Goal: Task Accomplishment & Management: Manage account settings

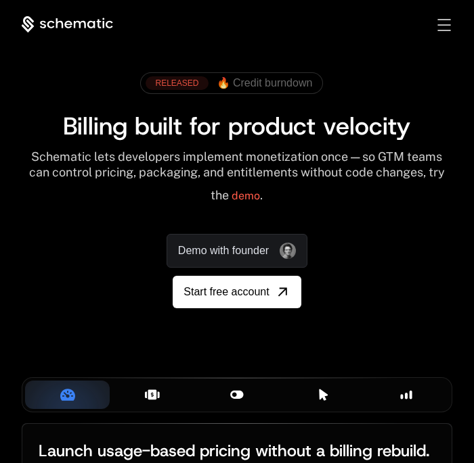
click at [293, 85] on span "🔥 Credit burndown" at bounding box center [265, 83] width 96 height 12
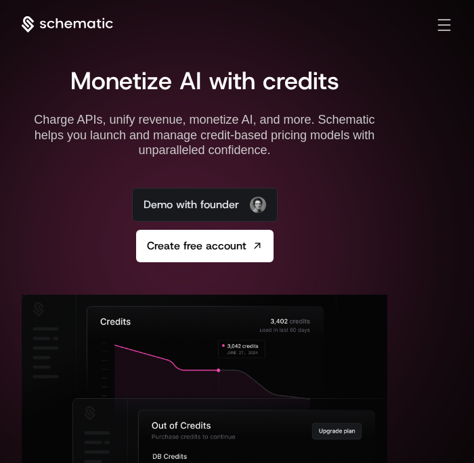
click at [440, 25] on div "Toggle menu" at bounding box center [444, 25] width 12 height 12
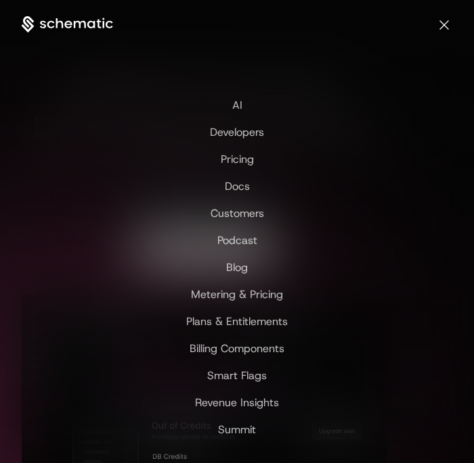
click at [447, 29] on div "Toggle menu" at bounding box center [444, 25] width 12 height 12
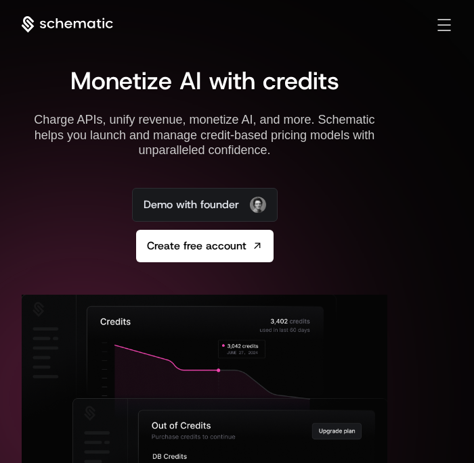
click at [49, 25] on icon at bounding box center [67, 24] width 91 height 17
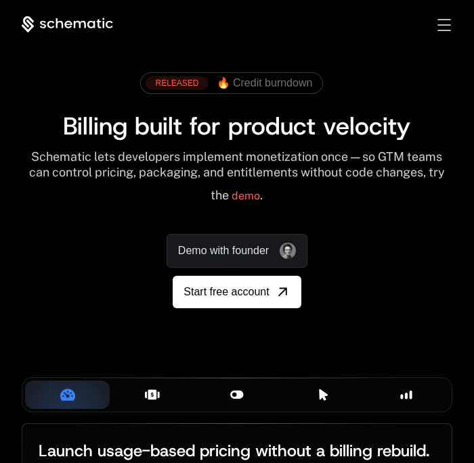
click at [440, 30] on div "Sign in Sign Up" at bounding box center [433, 25] width 38 height 15
click at [445, 24] on span "Toggle menu" at bounding box center [444, 24] width 13 height 1
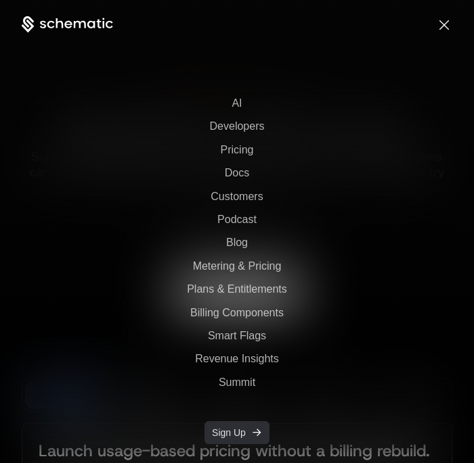
click at [225, 432] on span "Sign Up" at bounding box center [229, 433] width 34 height 14
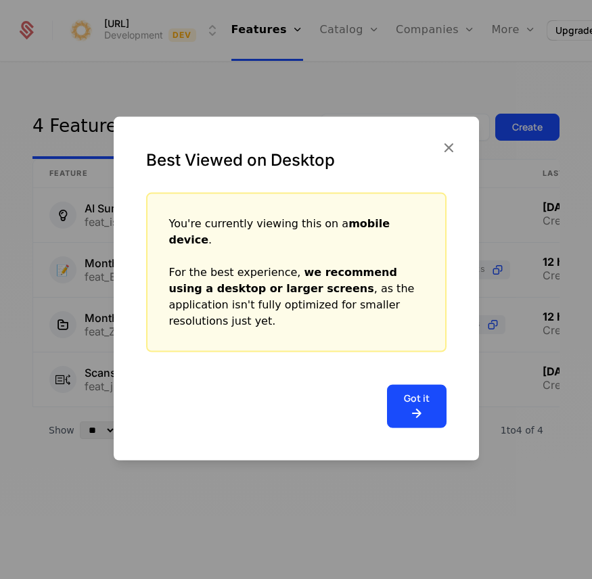
click at [436, 165] on div "Best Viewed on Desktop" at bounding box center [296, 155] width 365 height 76
click at [443, 156] on icon "button" at bounding box center [449, 148] width 18 height 18
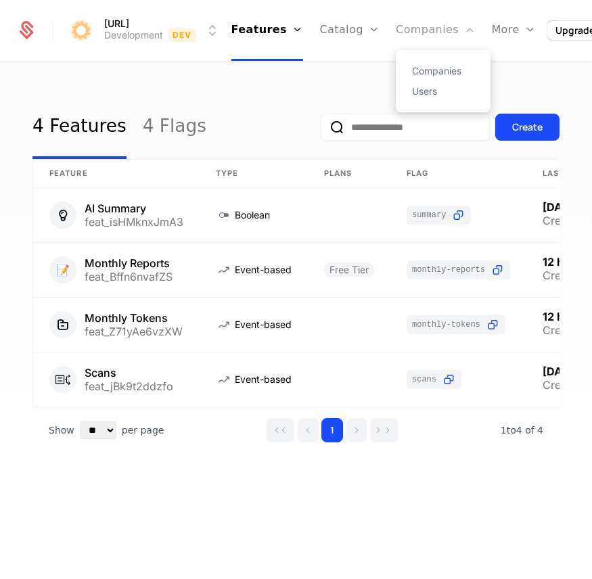
click at [414, 41] on link "Companies" at bounding box center [435, 30] width 79 height 61
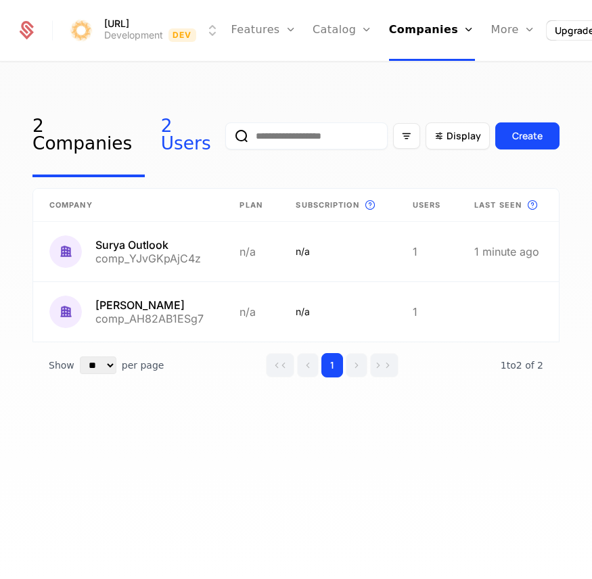
click at [162, 151] on link "2 Users" at bounding box center [193, 136] width 64 height 82
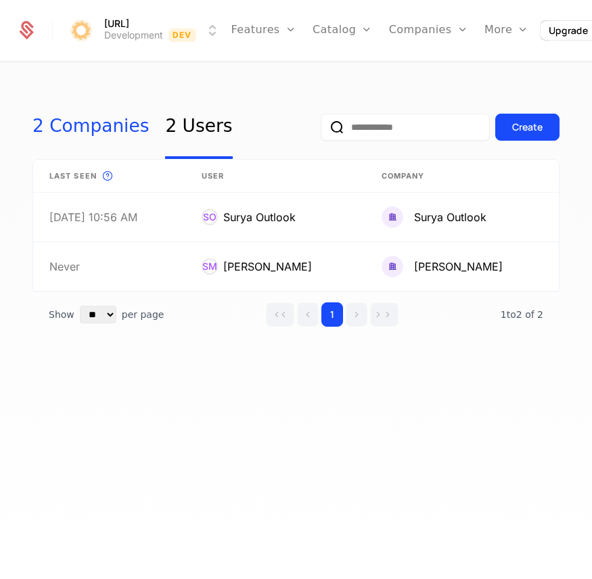
click at [88, 143] on link "2 Companies" at bounding box center [90, 127] width 116 height 64
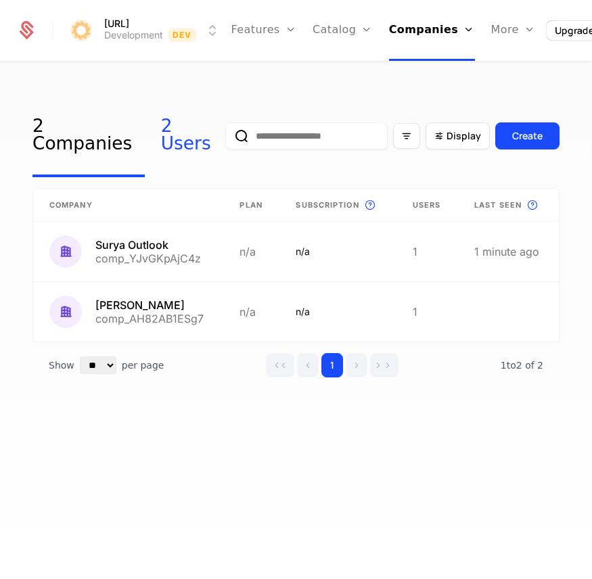
click at [168, 143] on link "2 Users" at bounding box center [193, 136] width 64 height 82
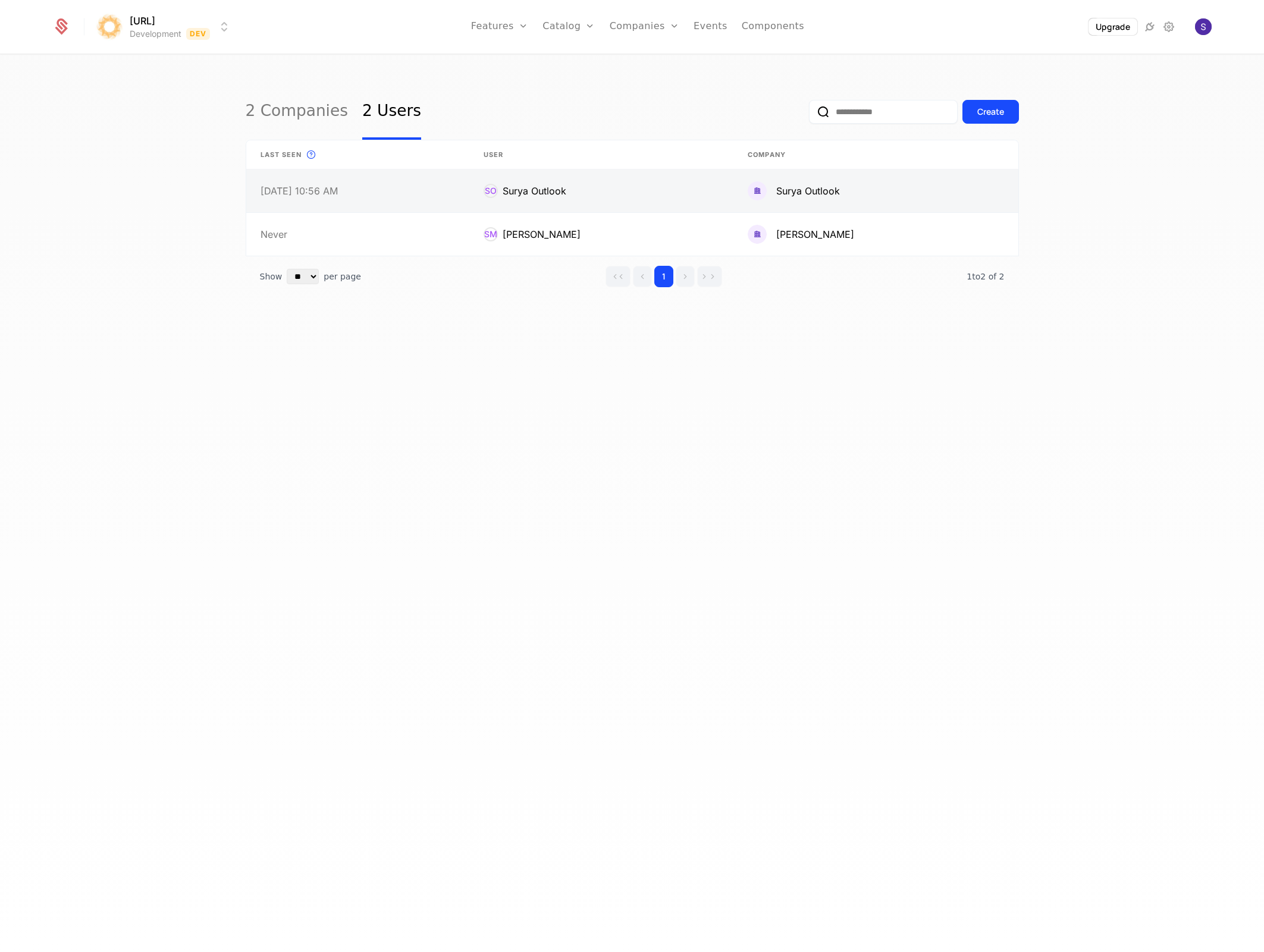
click at [519, 192] on link at bounding box center [875, 191] width 284 height 43
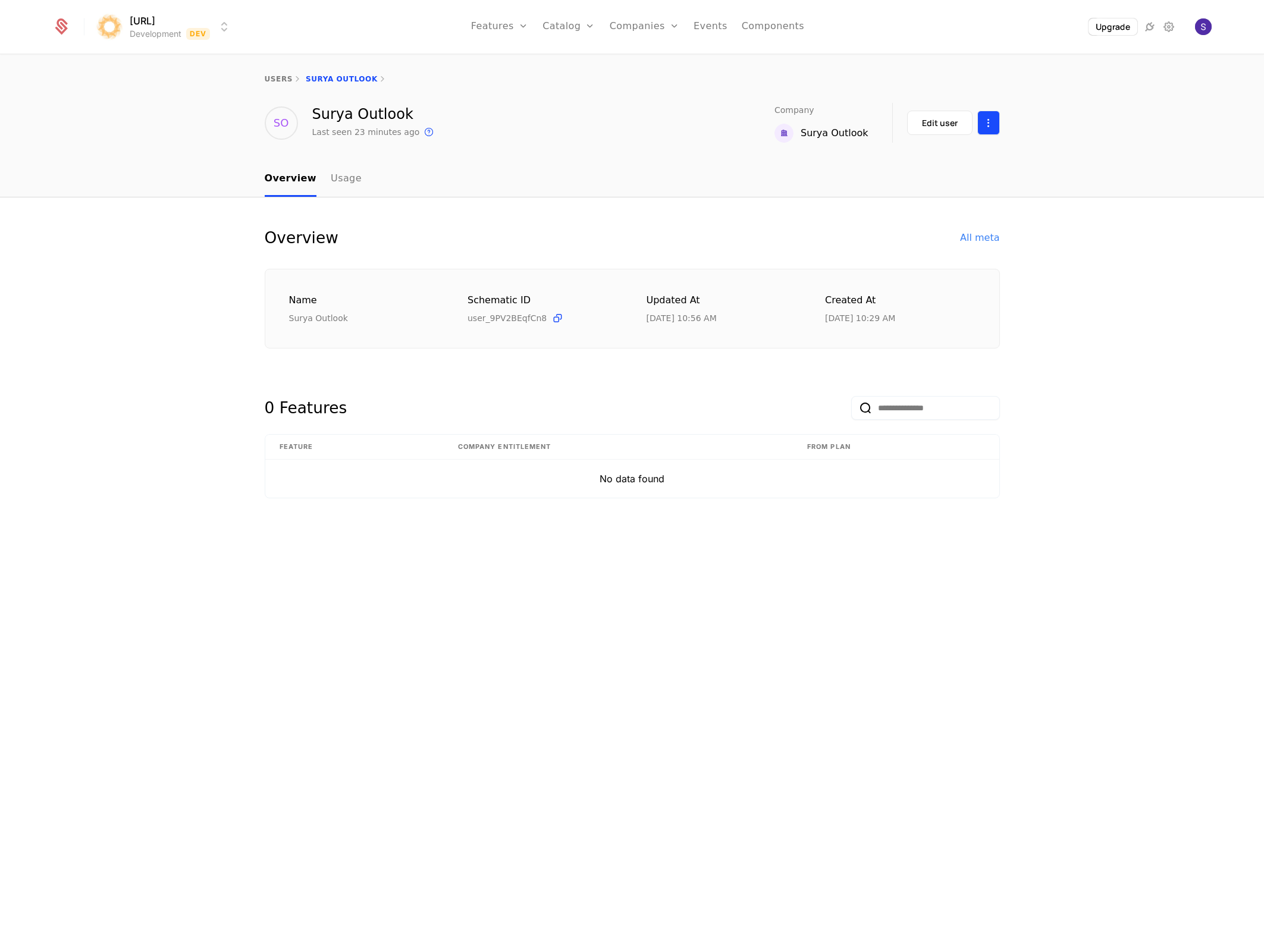
click at [519, 124] on html "surya.ai Development Dev Features Features Flags Catalog Plans Add Ons Credits …" at bounding box center [632, 476] width 1264 height 952
click at [519, 157] on div "Delete user" at bounding box center [940, 157] width 91 height 17
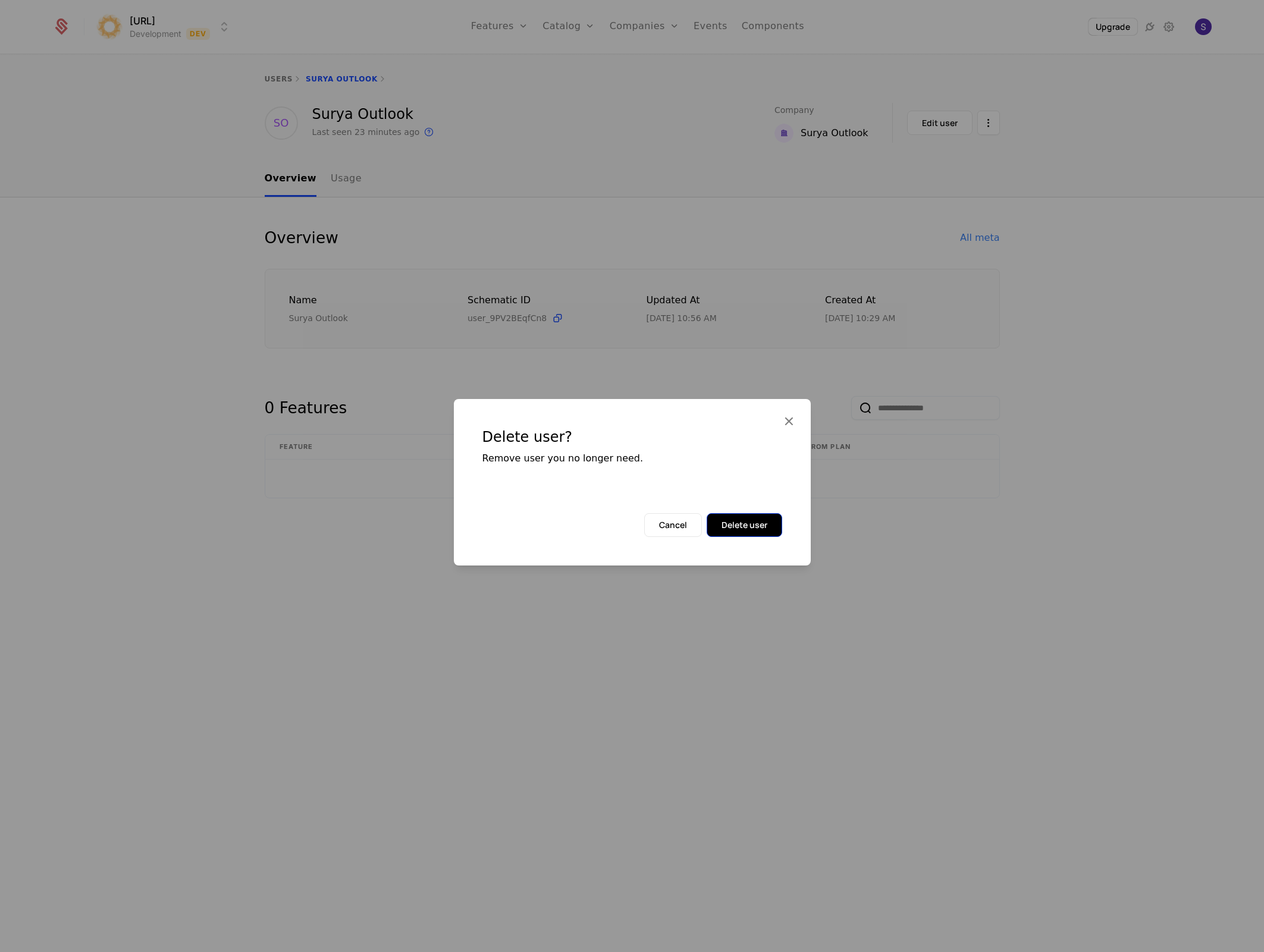
click at [519, 508] on button "Delete user" at bounding box center [745, 525] width 76 height 24
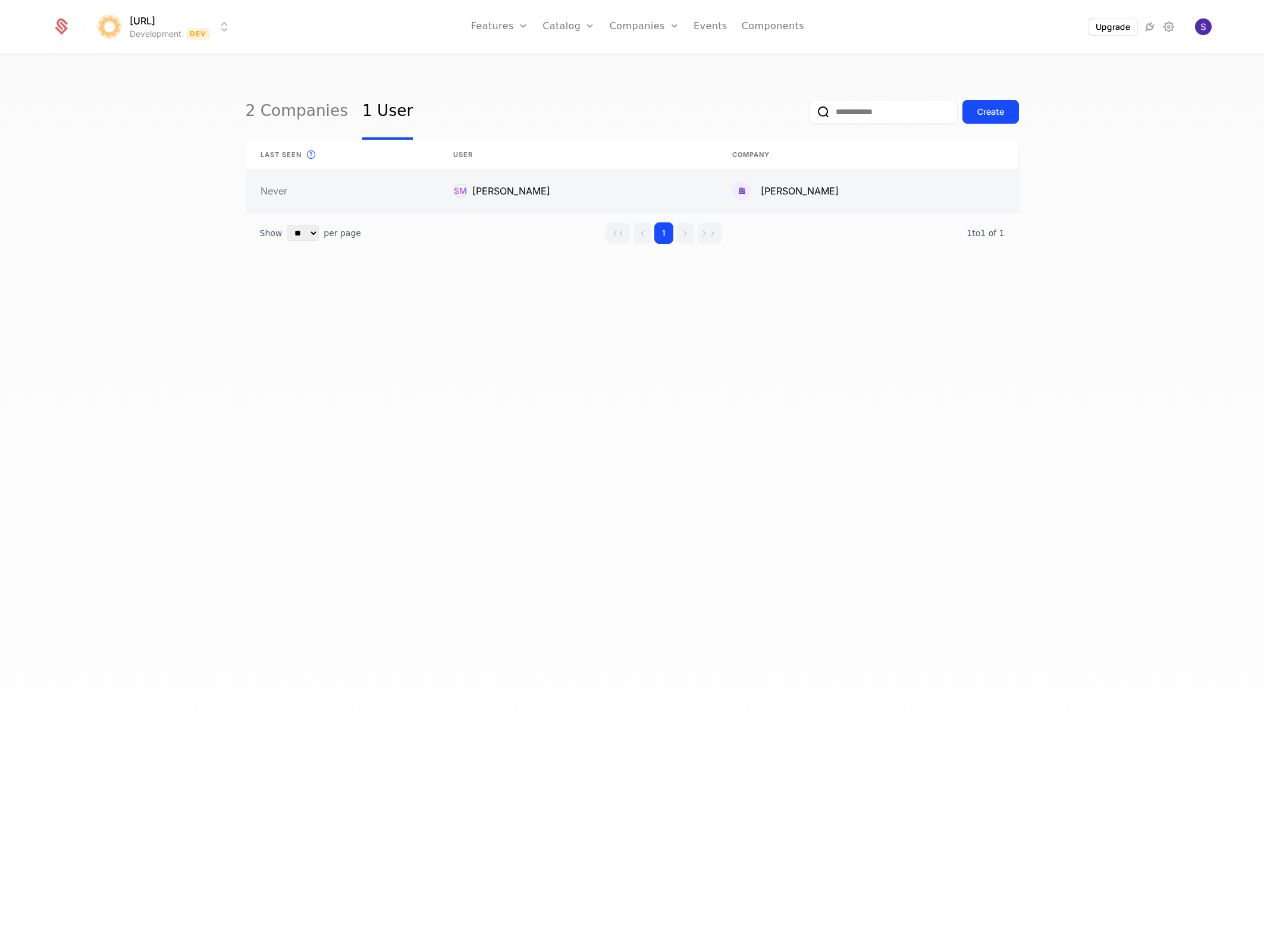
click at [519, 207] on link at bounding box center [868, 191] width 301 height 43
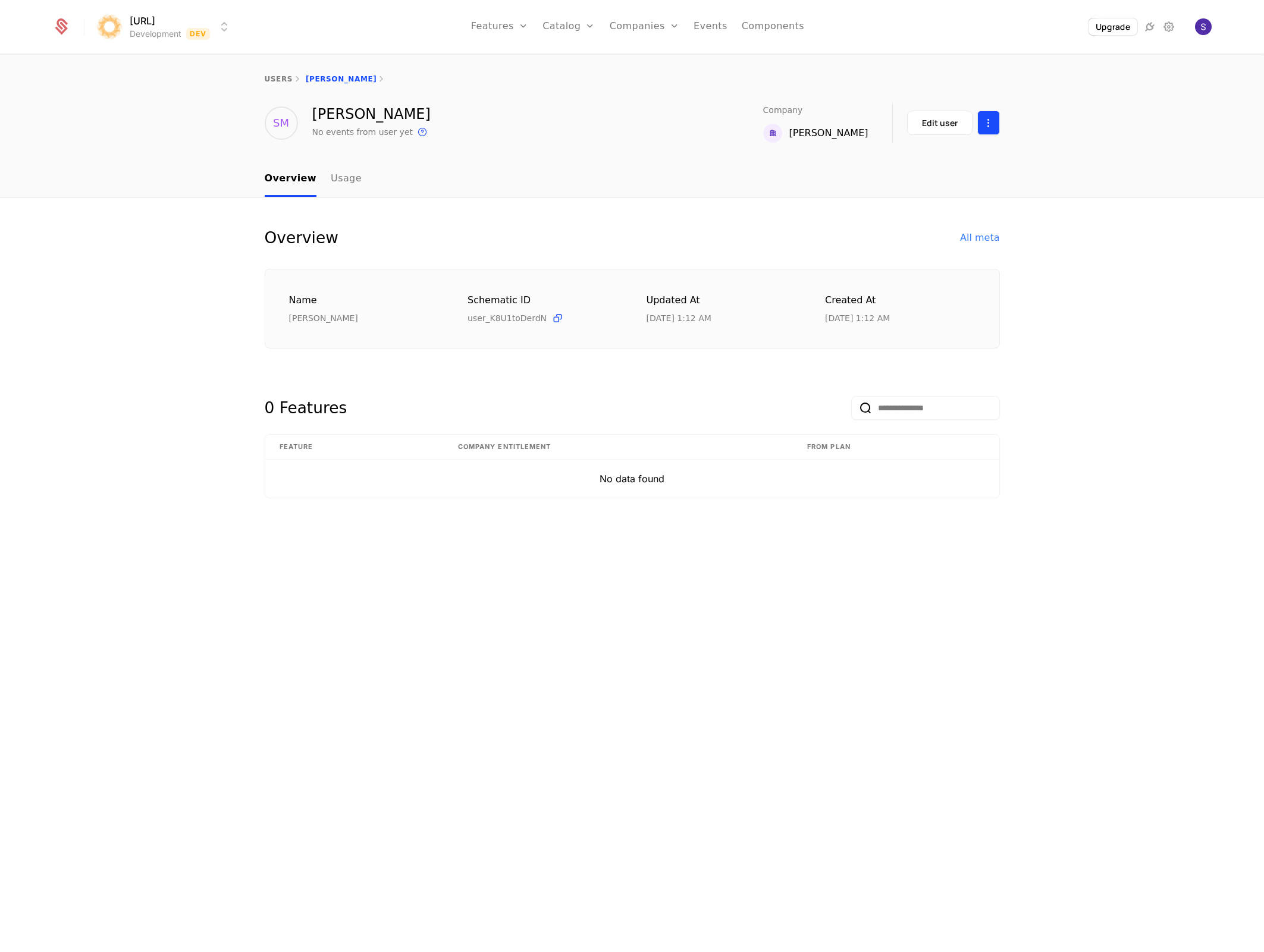
click at [519, 134] on html "surya.ai Development Dev Features Features Flags Catalog Plans Add Ons Credits …" at bounding box center [632, 476] width 1264 height 952
click at [519, 167] on div "Delete user" at bounding box center [939, 158] width 119 height 36
click at [519, 157] on div "Delete user" at bounding box center [939, 158] width 119 height 36
click at [519, 156] on div "Delete user" at bounding box center [926, 157] width 62 height 17
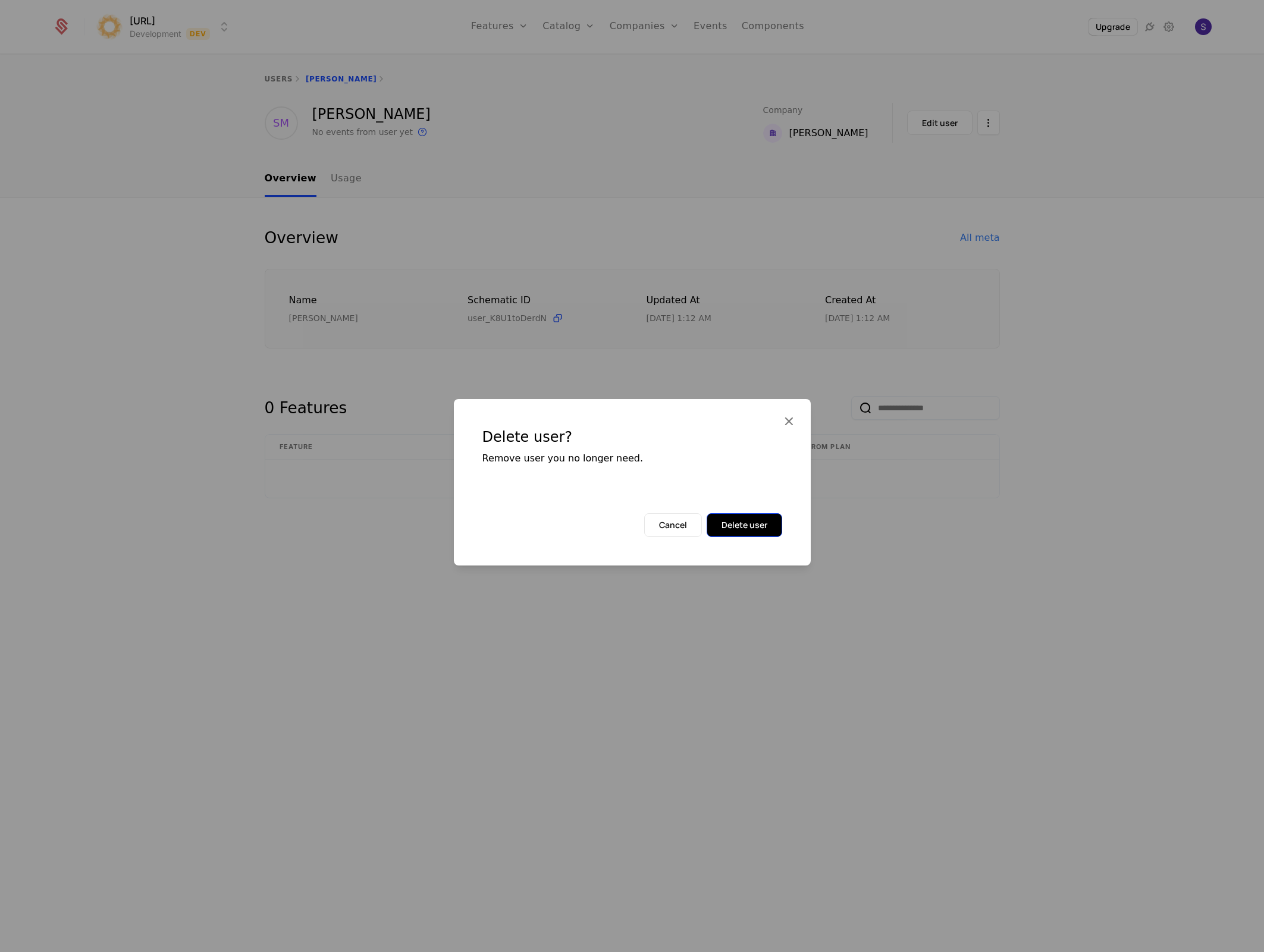
click at [519, 508] on button "Delete user" at bounding box center [745, 525] width 76 height 24
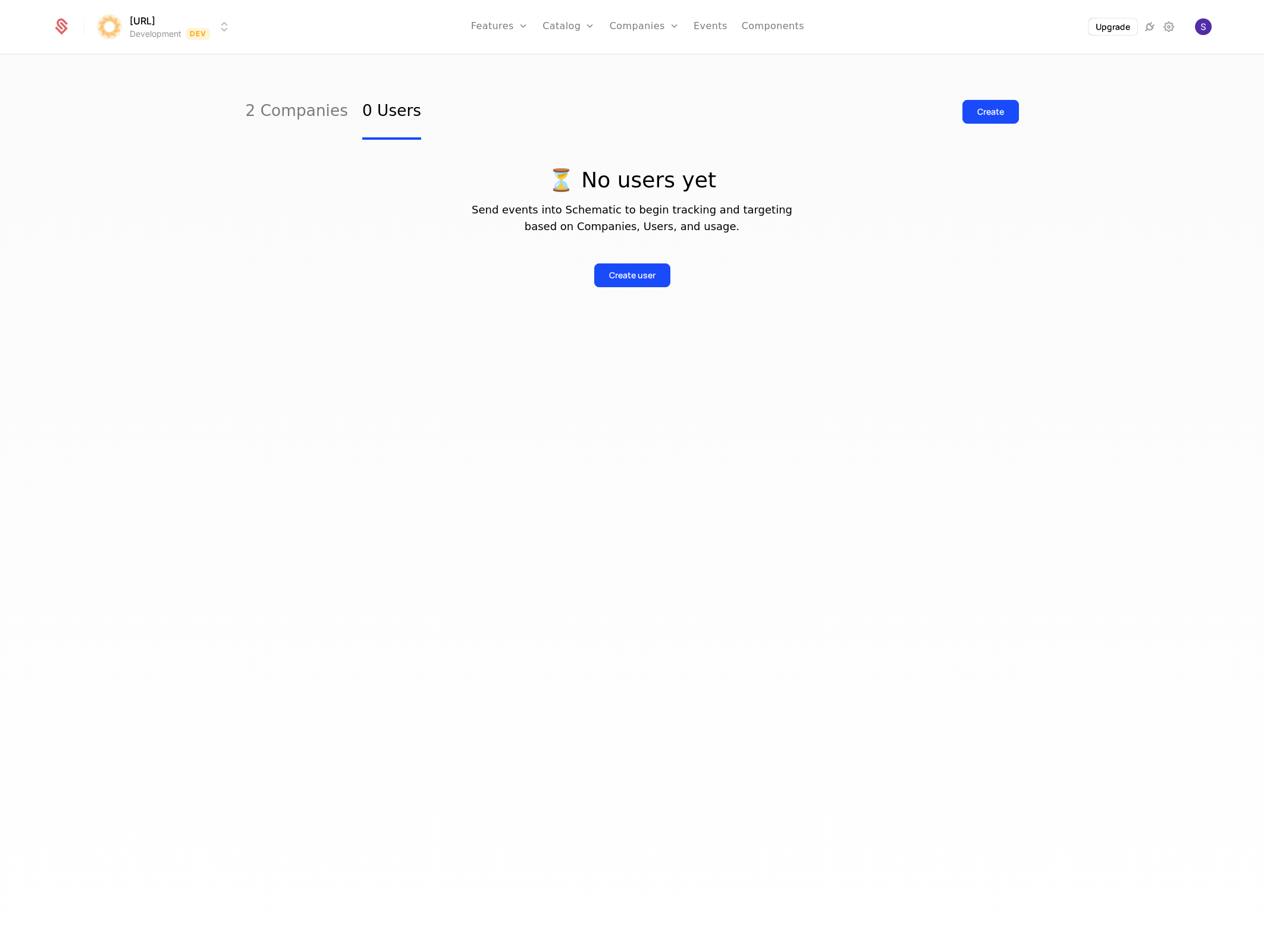
drag, startPoint x: 340, startPoint y: 545, endPoint x: 347, endPoint y: 483, distance: 62.4
click at [340, 508] on div "2 Companies 0 Users Create ⏳ No users yet Send events into Schematic to begin t…" at bounding box center [632, 507] width 1264 height 904
click at [313, 109] on link "2 Companies" at bounding box center [296, 112] width 102 height 56
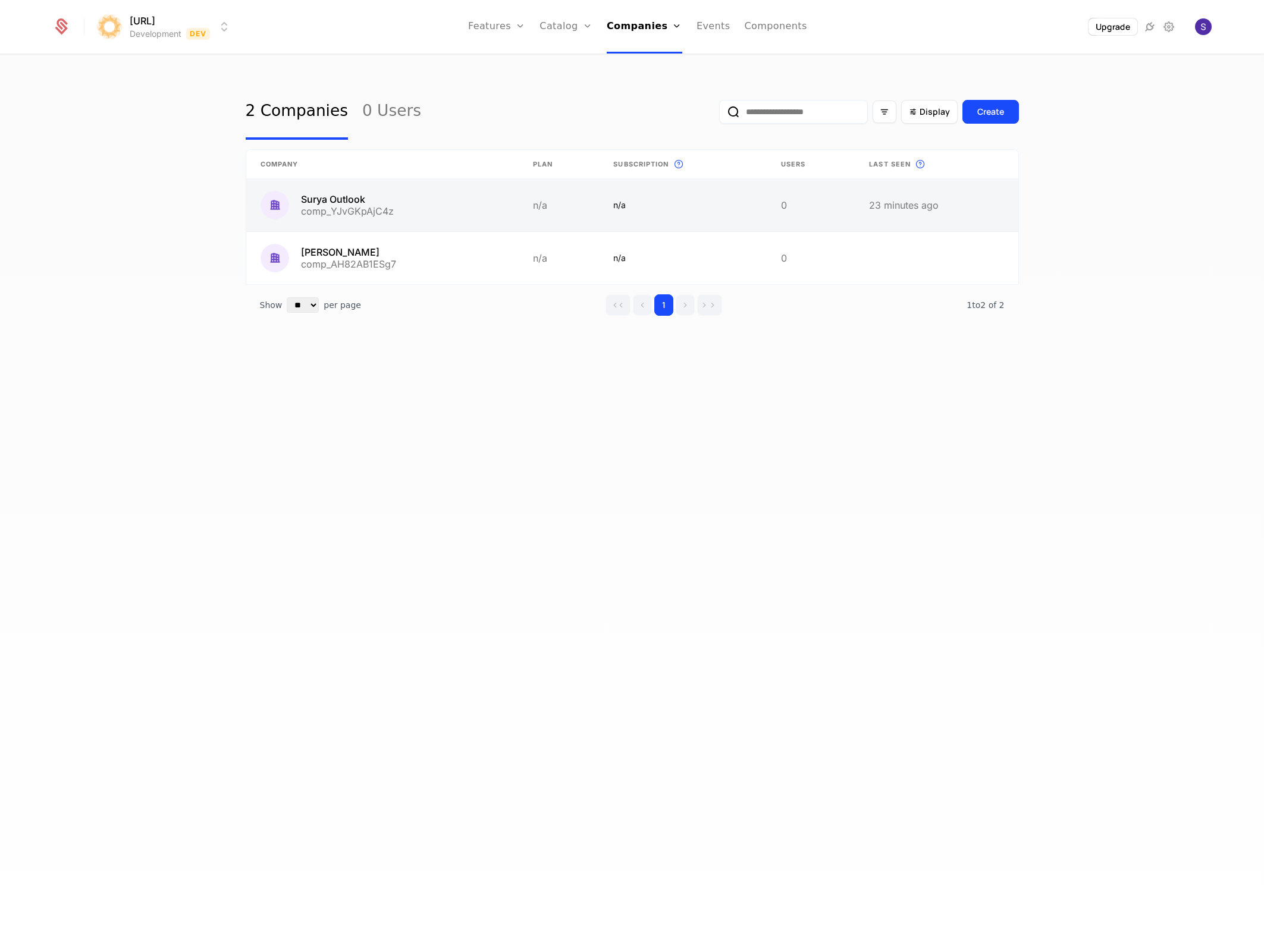
click at [519, 203] on link at bounding box center [935, 206] width 163 height 53
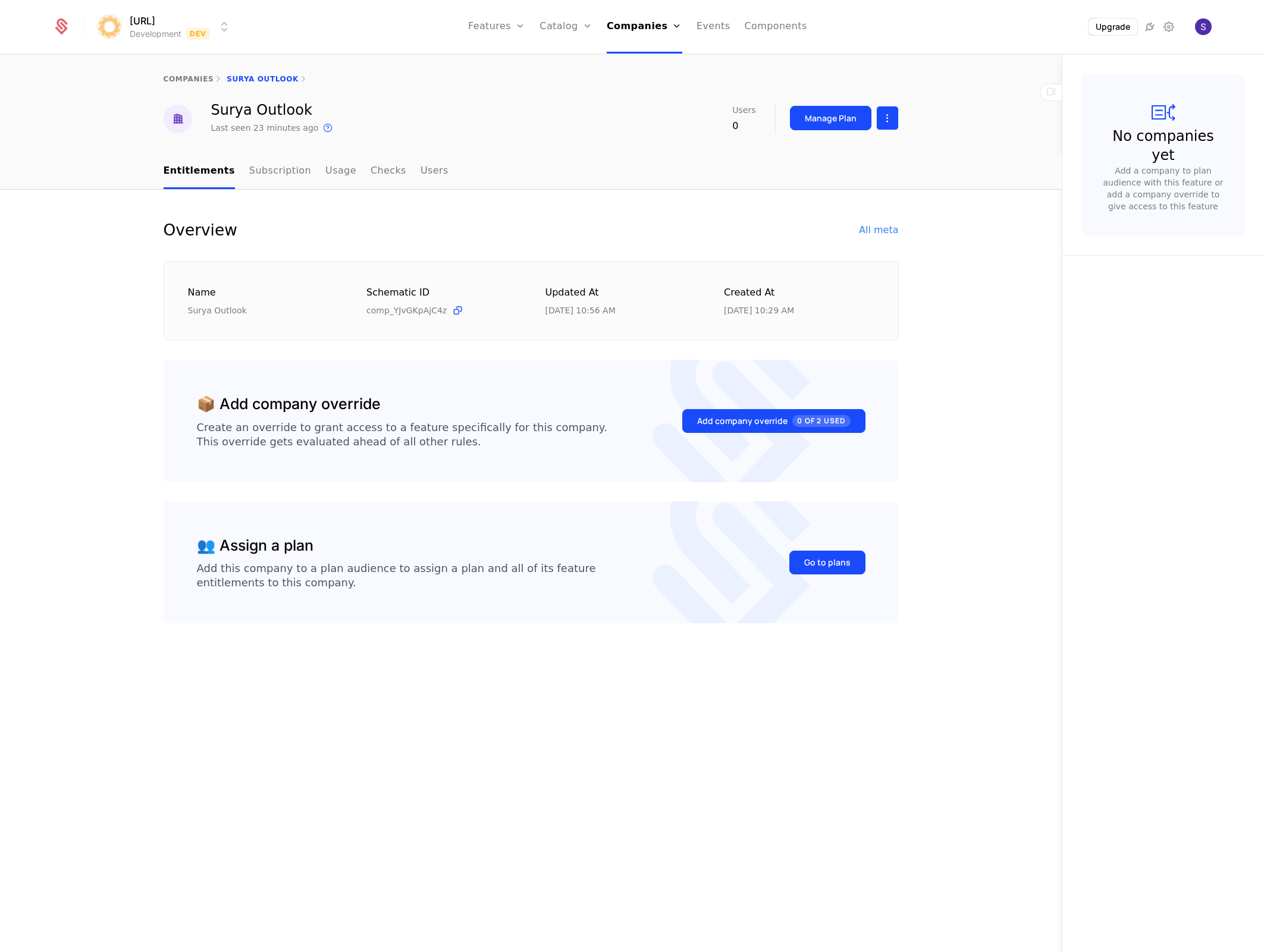
click at [519, 114] on html "surya.ai Development Dev Features Features Flags Catalog Plans Add Ons Credits …" at bounding box center [632, 476] width 1264 height 952
click at [519, 185] on div "Delete company" at bounding box center [838, 178] width 88 height 17
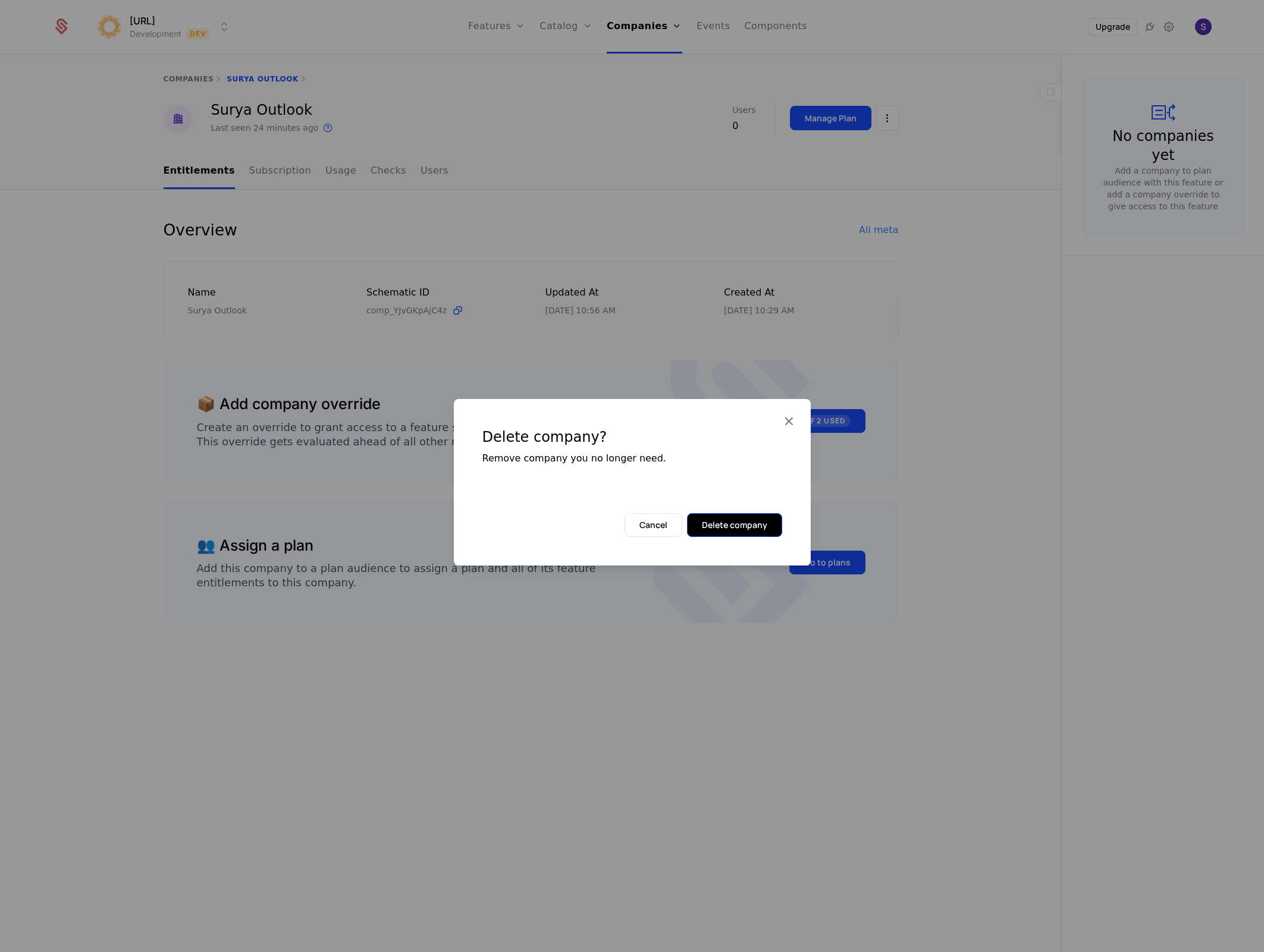
click at [519, 508] on button "Delete company" at bounding box center [734, 525] width 95 height 24
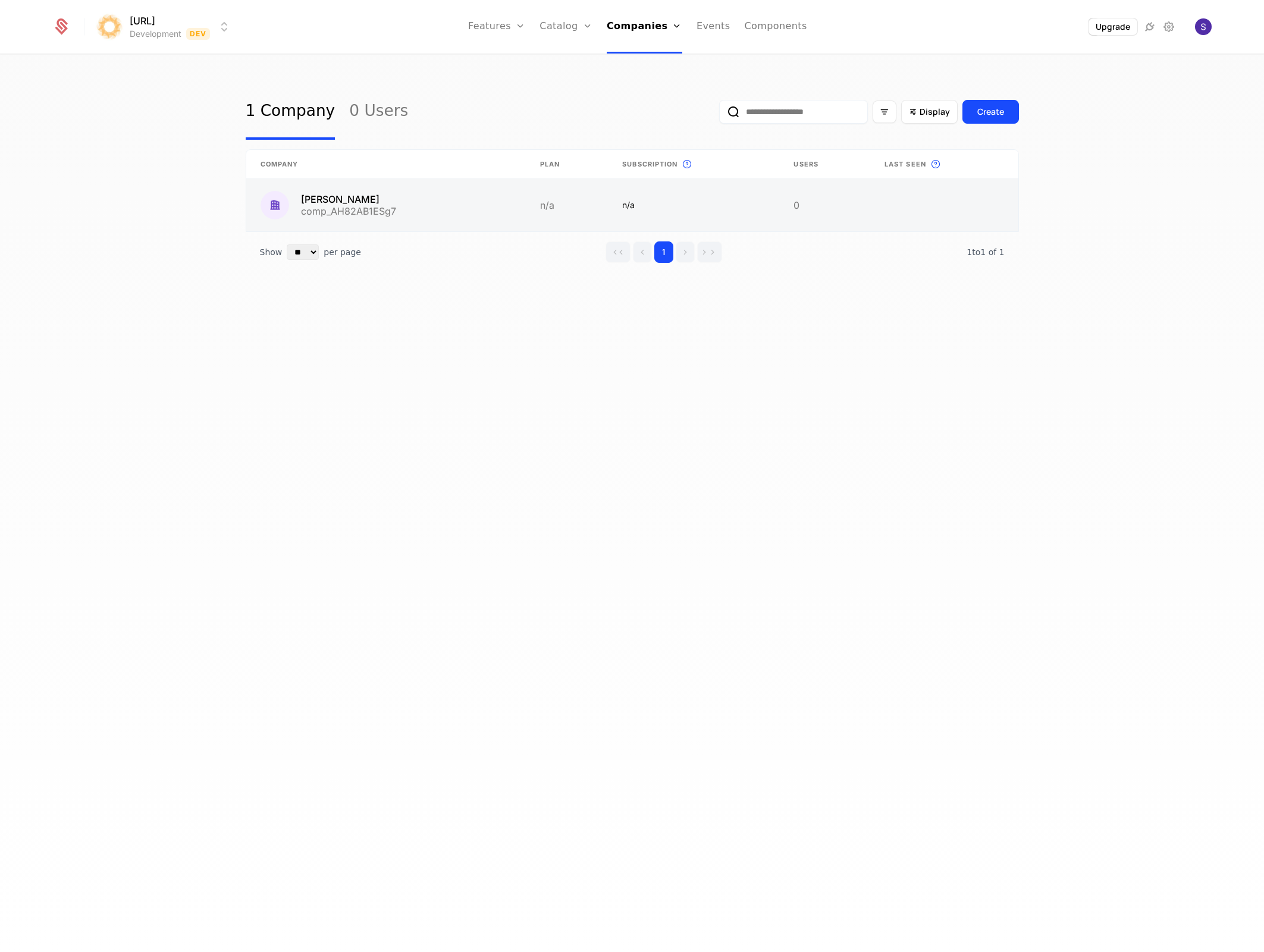
click at [519, 201] on link at bounding box center [567, 206] width 83 height 53
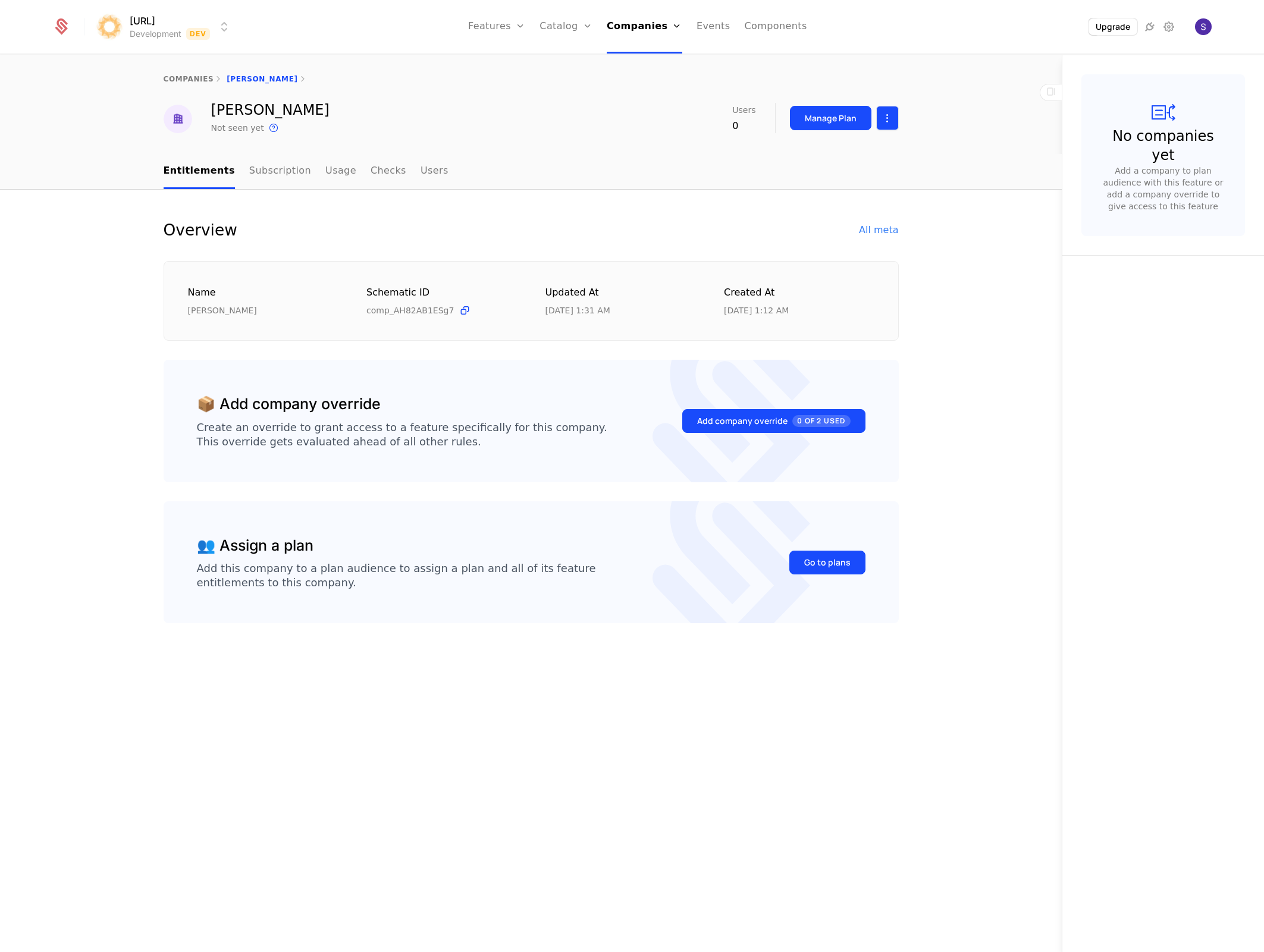
click at [519, 120] on html "surya.ai Development Dev Features Features Flags Catalog Plans Add Ons Credits …" at bounding box center [632, 476] width 1264 height 952
click at [519, 179] on div "Delete company" at bounding box center [838, 178] width 88 height 17
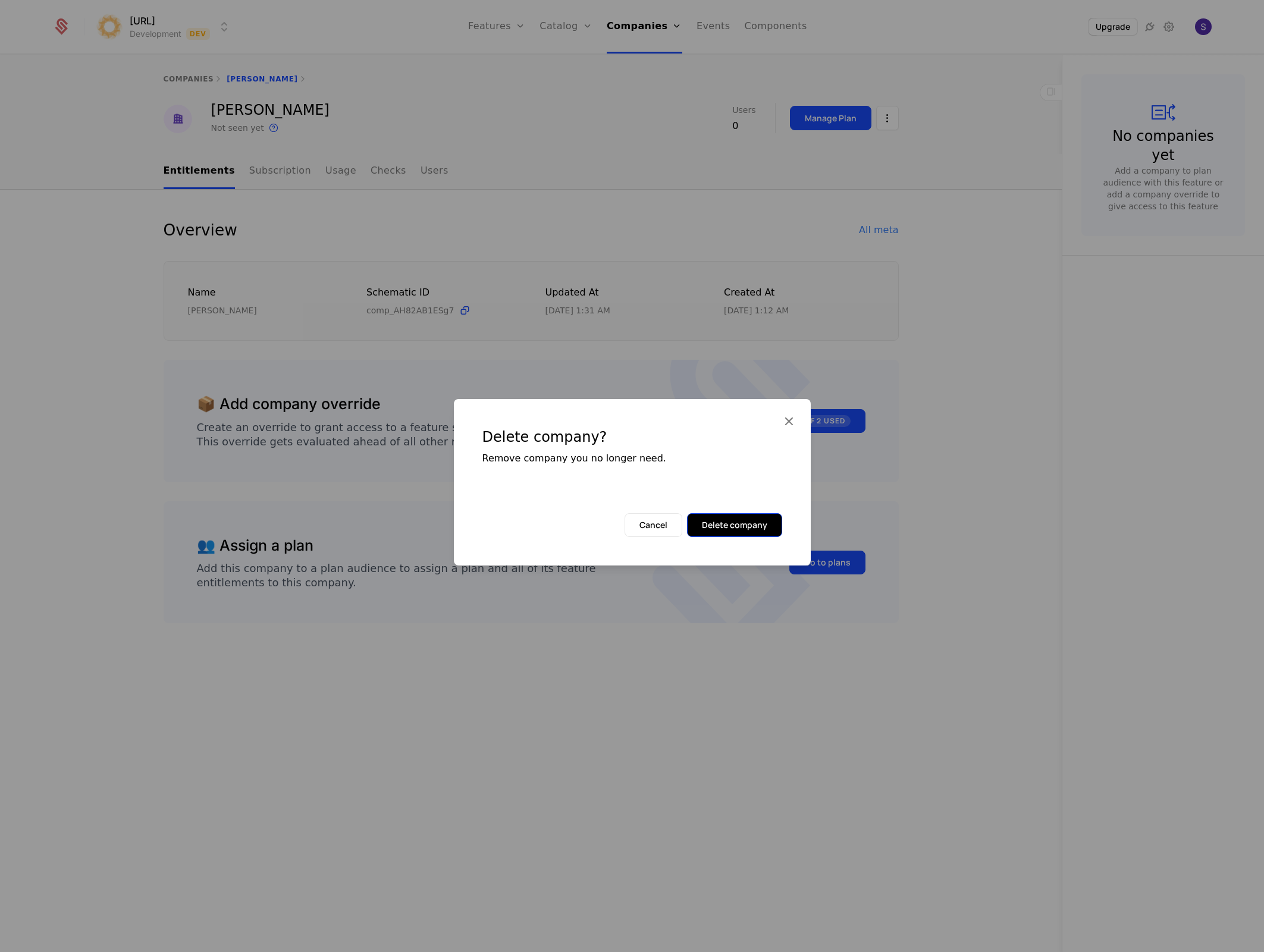
click at [519, 508] on button "Delete company" at bounding box center [734, 525] width 95 height 24
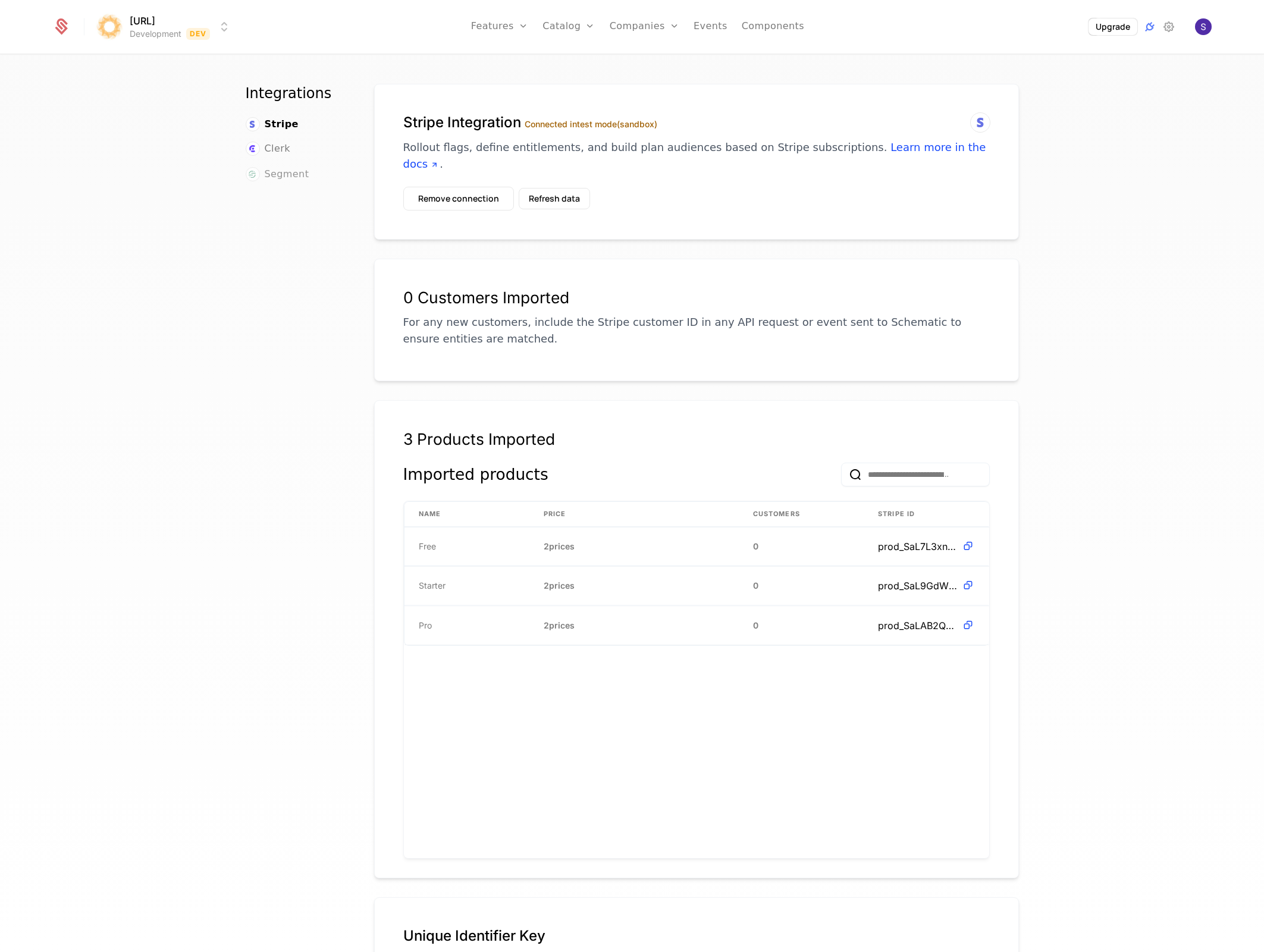
click at [265, 173] on span "Segment" at bounding box center [287, 174] width 45 height 14
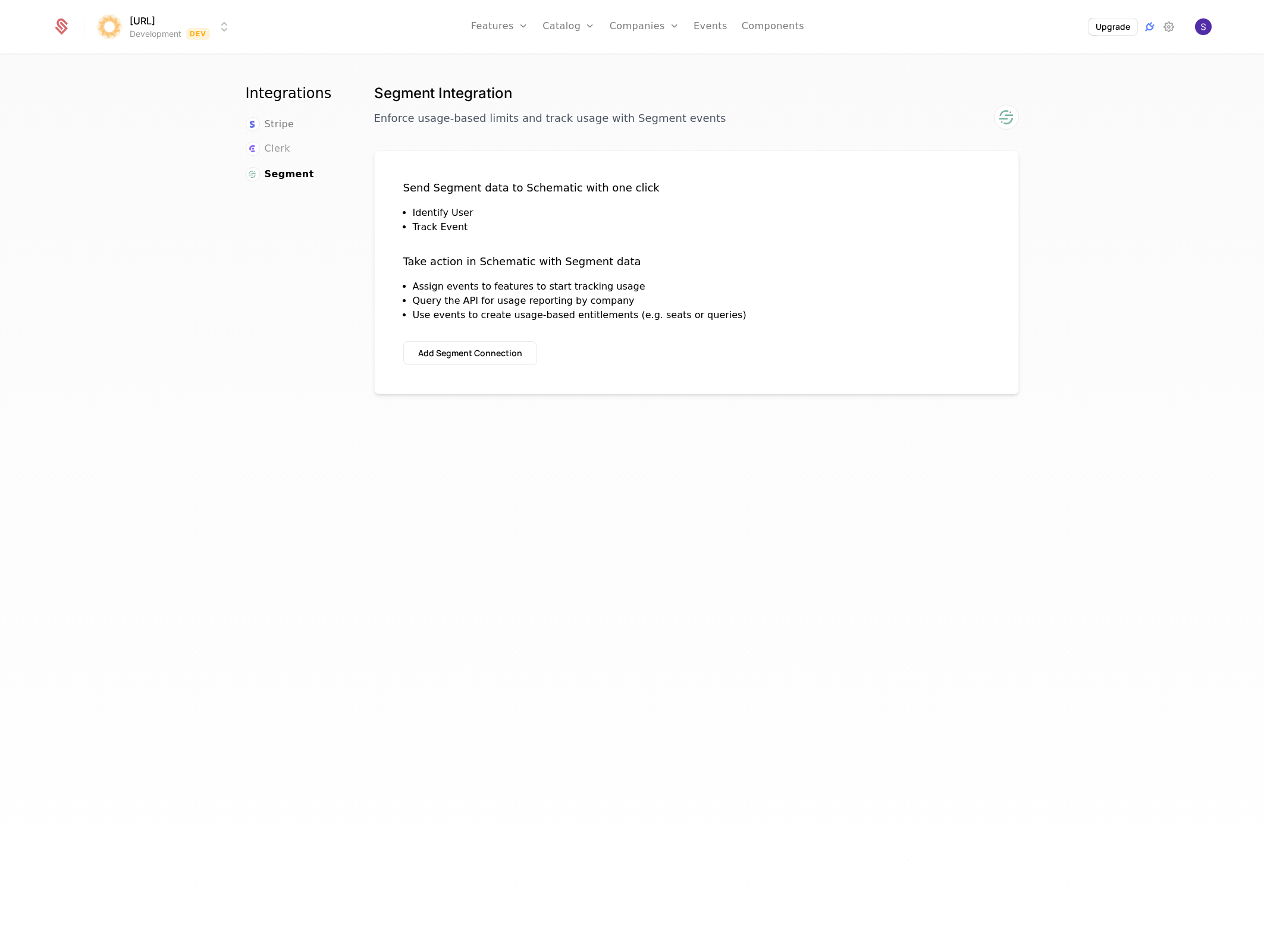
click at [269, 155] on span "Clerk" at bounding box center [277, 149] width 25 height 14
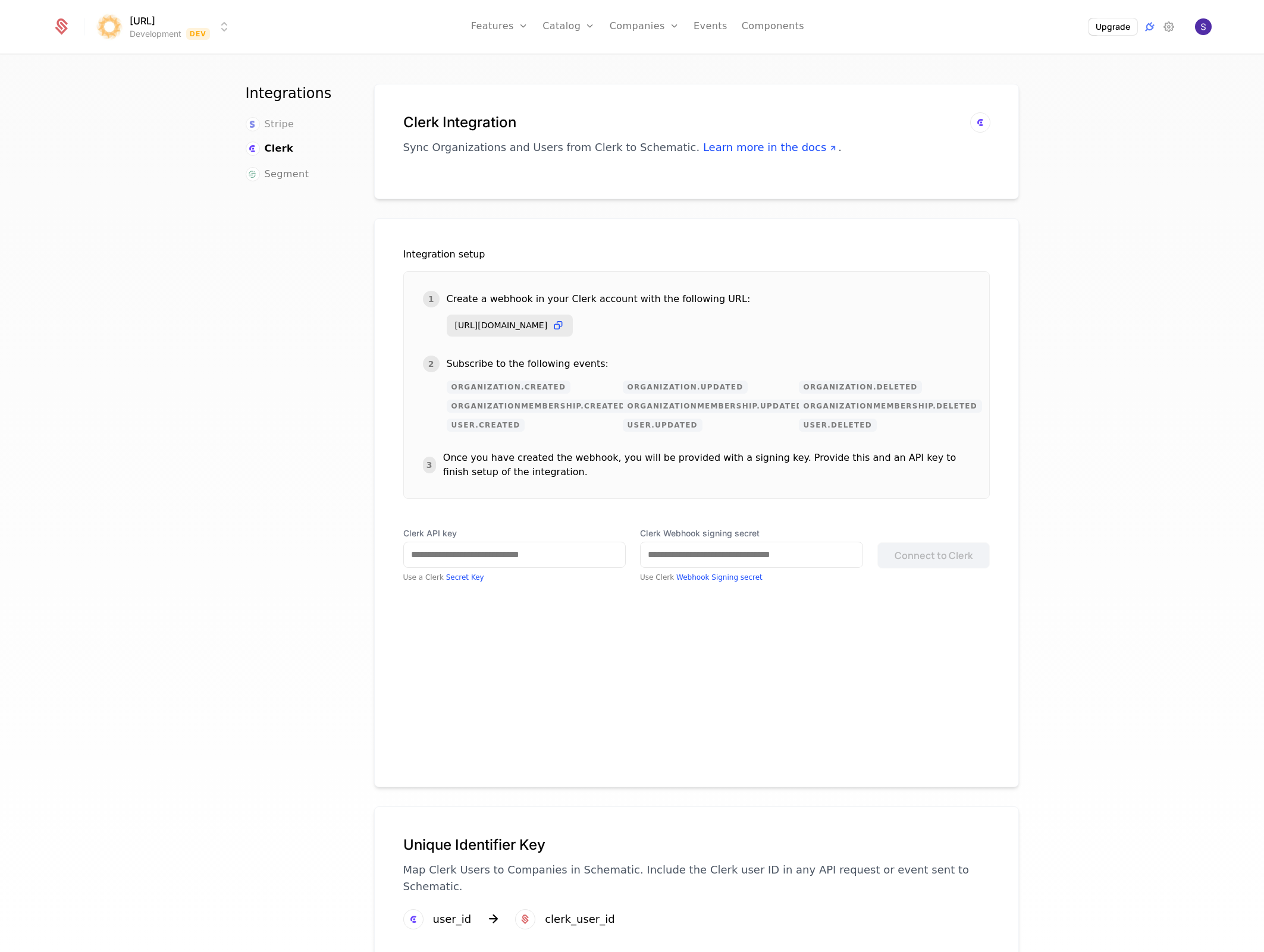
click at [273, 129] on span "Stripe" at bounding box center [280, 124] width 30 height 14
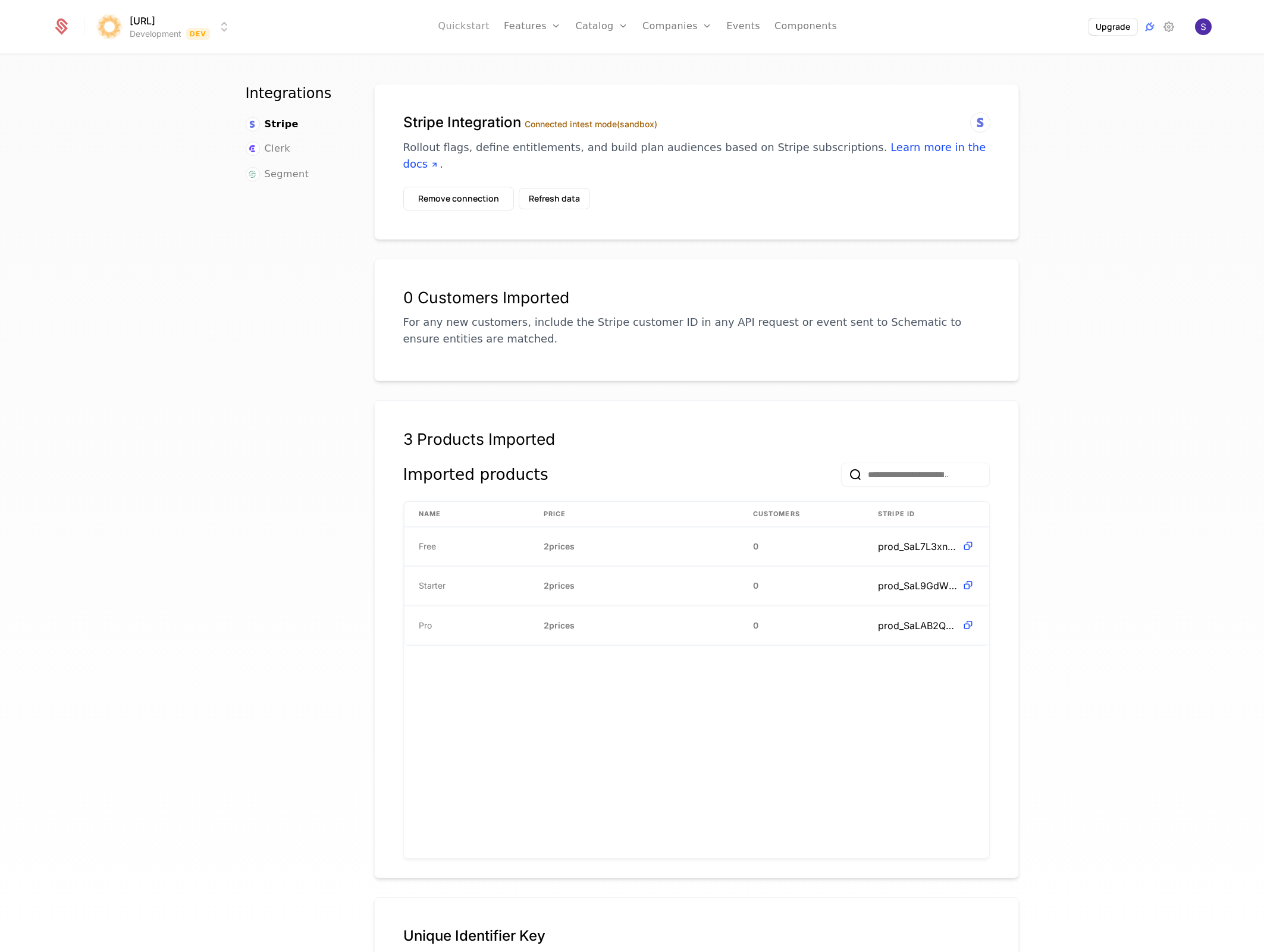
click at [469, 33] on link "Quickstart" at bounding box center [463, 26] width 52 height 54
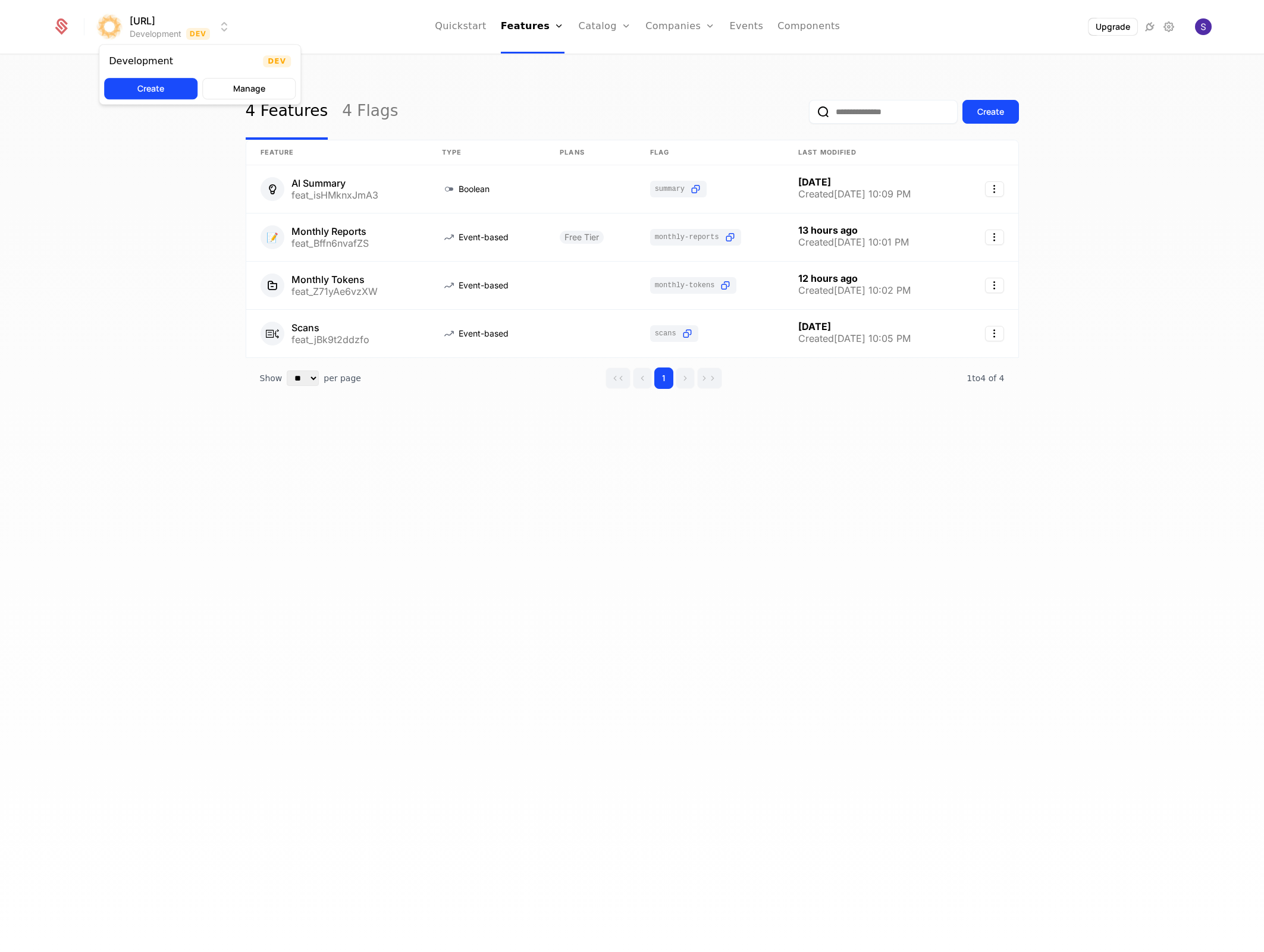
click at [228, 27] on html "surya.ai Development Dev Quickstart Features Features Flags Catalog Plans Add O…" at bounding box center [632, 476] width 1264 height 952
click at [604, 61] on link "Plans" at bounding box center [624, 65] width 62 height 14
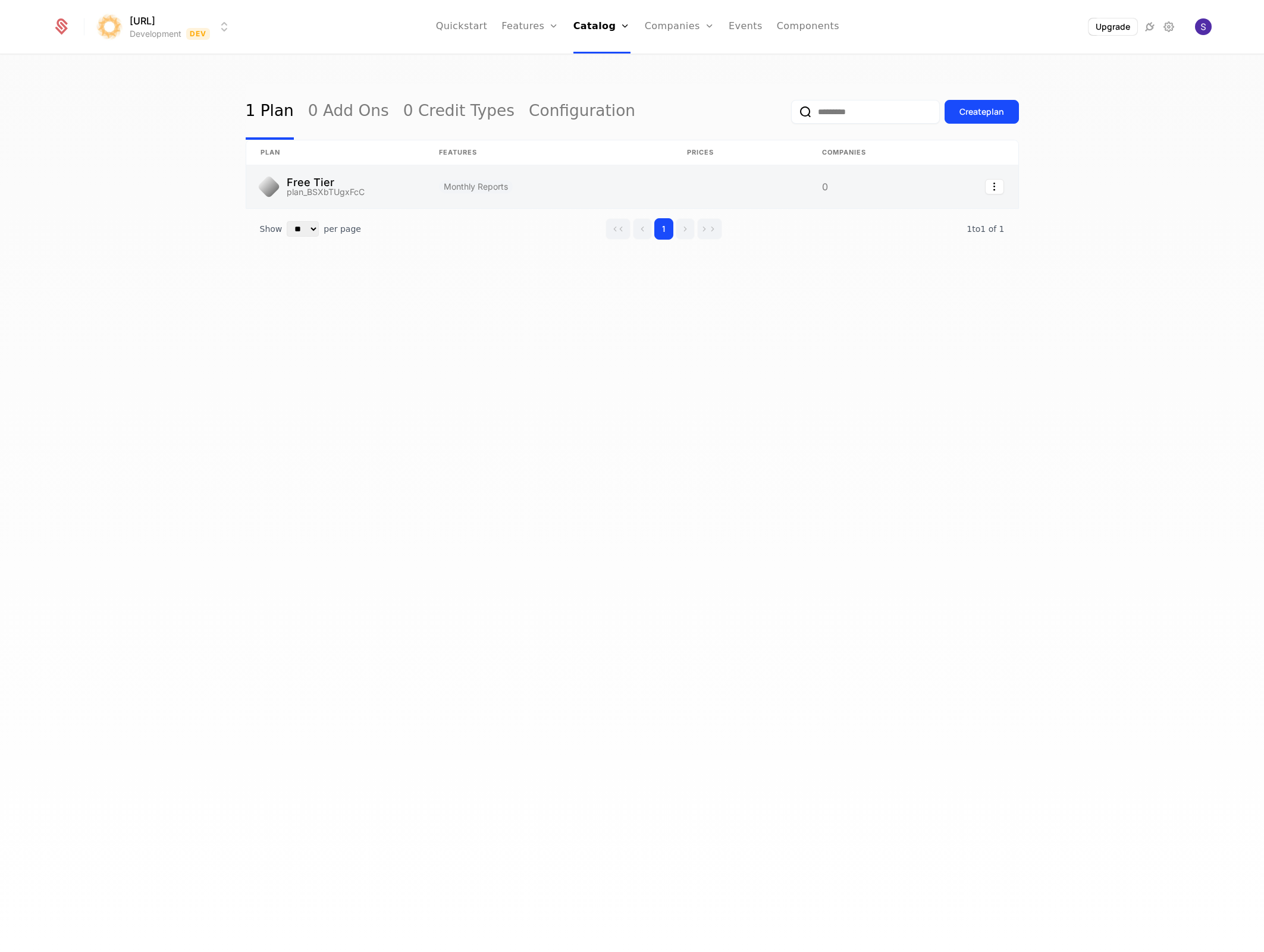
click at [487, 188] on link at bounding box center [548, 186] width 248 height 43
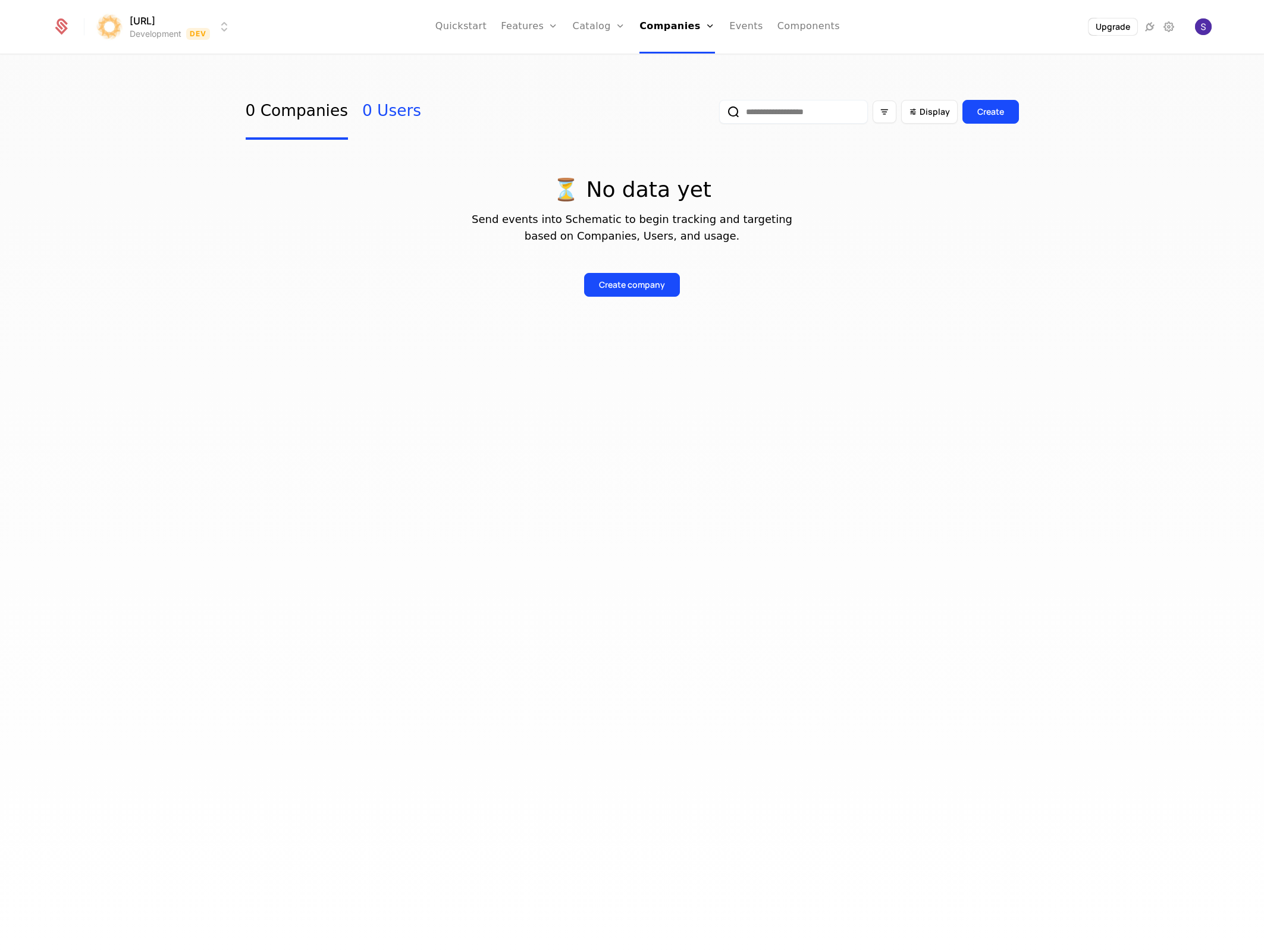
click at [385, 109] on link "0 Users" at bounding box center [391, 112] width 59 height 56
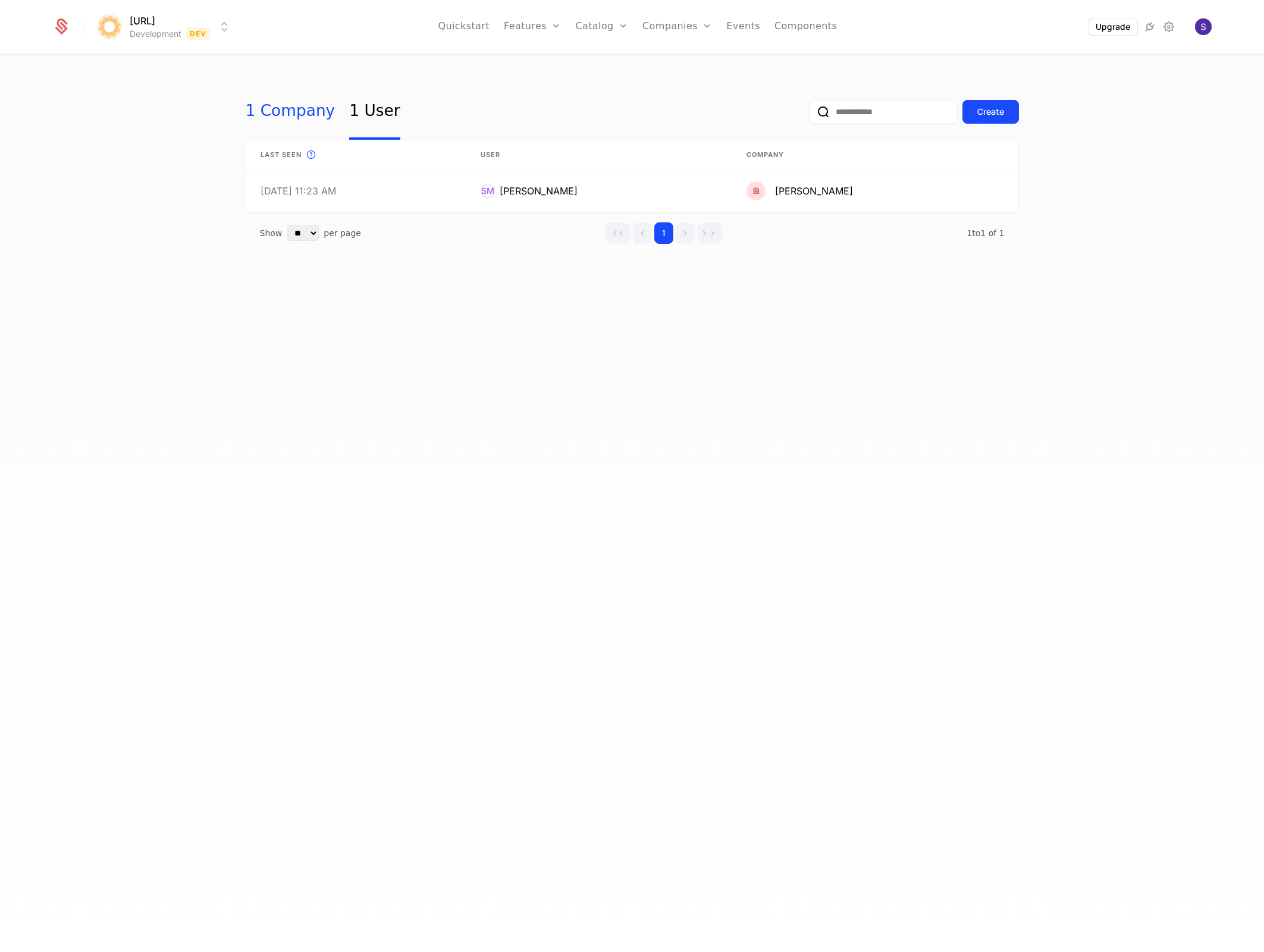
click at [274, 126] on link "1 Company" at bounding box center [290, 112] width 90 height 56
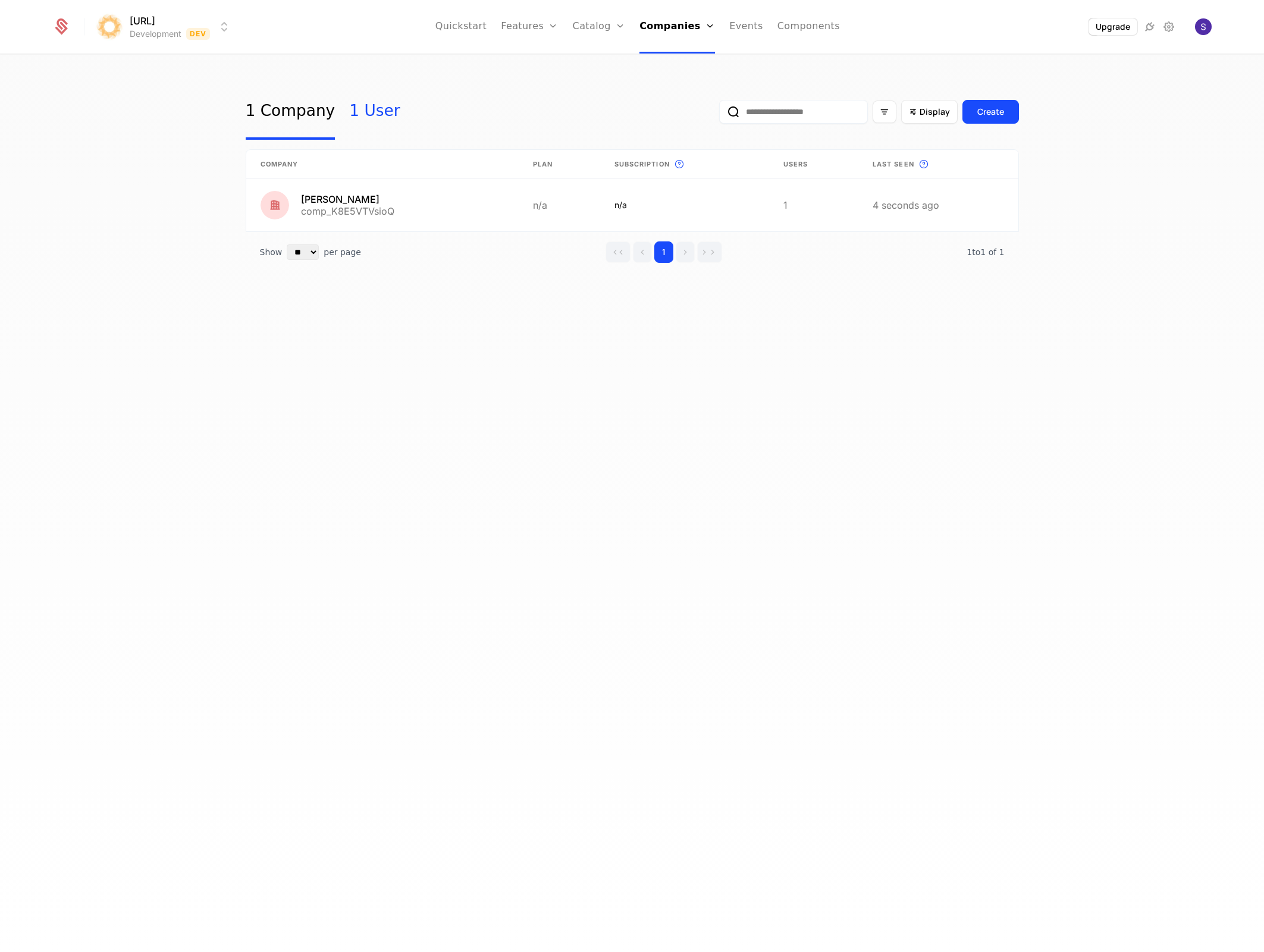
click at [349, 118] on link "1 User" at bounding box center [374, 112] width 51 height 56
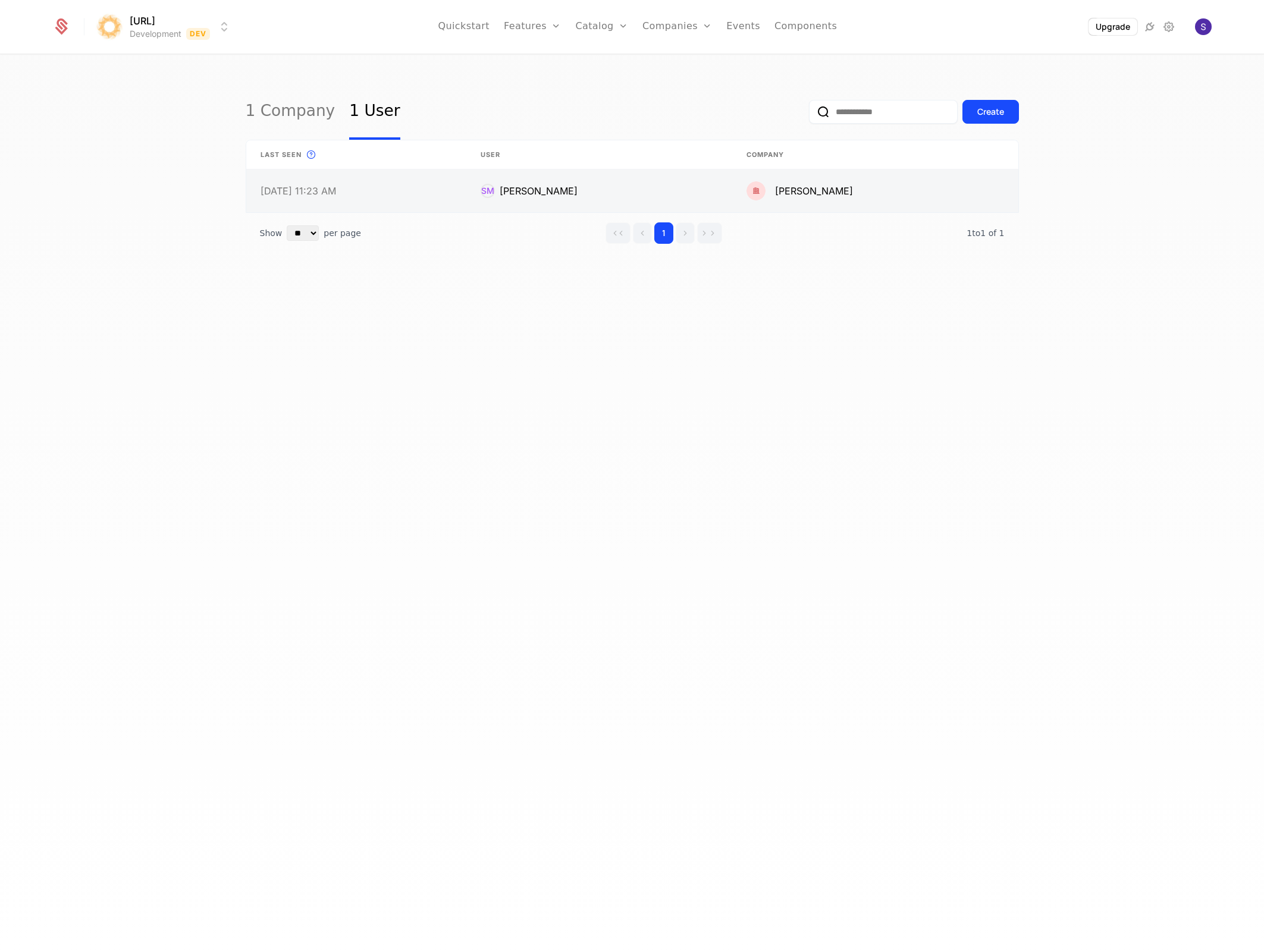
click at [380, 198] on link at bounding box center [356, 191] width 221 height 43
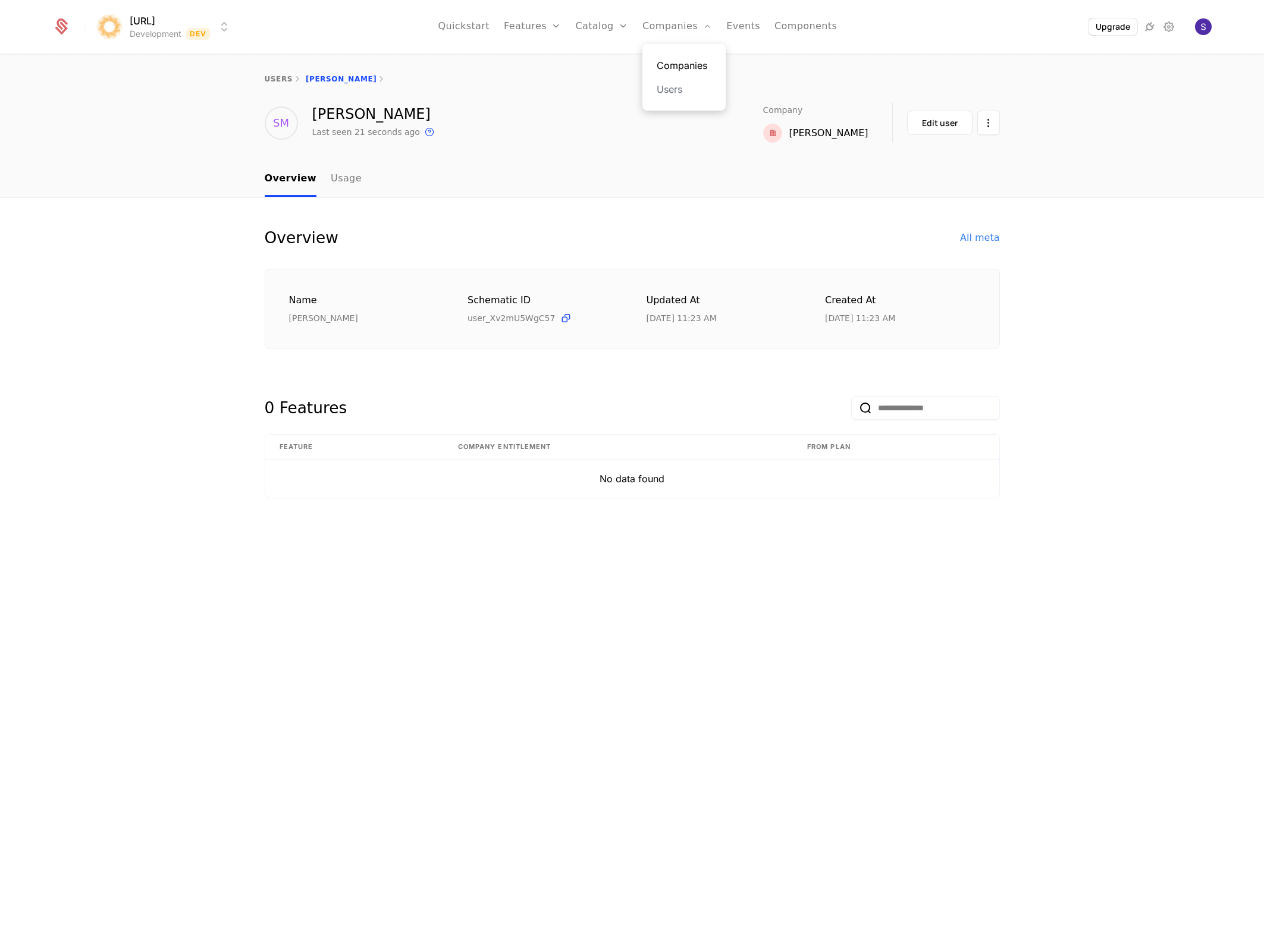
click at [671, 69] on link "Companies" at bounding box center [684, 65] width 54 height 14
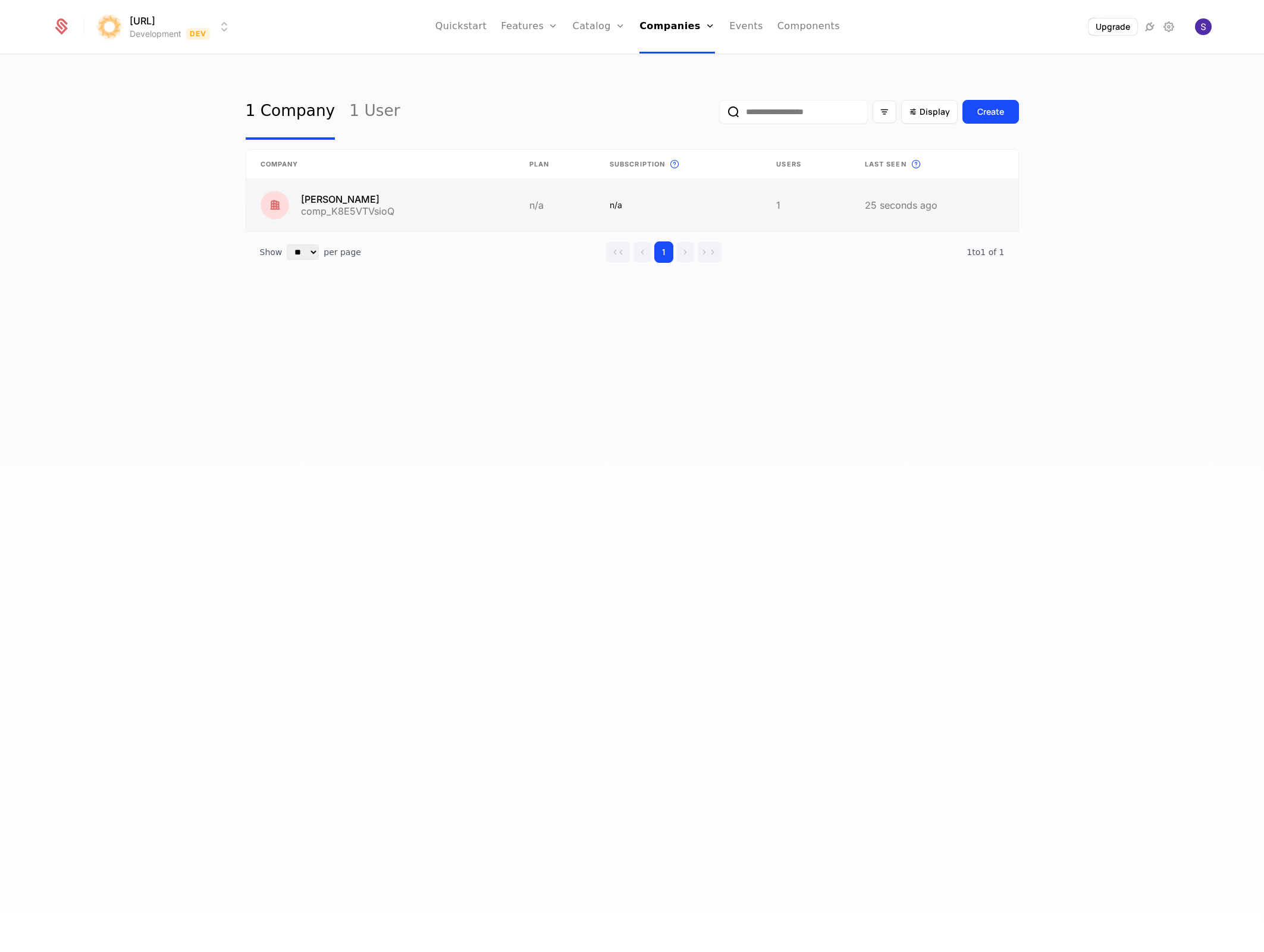
click at [429, 200] on link at bounding box center [381, 206] width 269 height 53
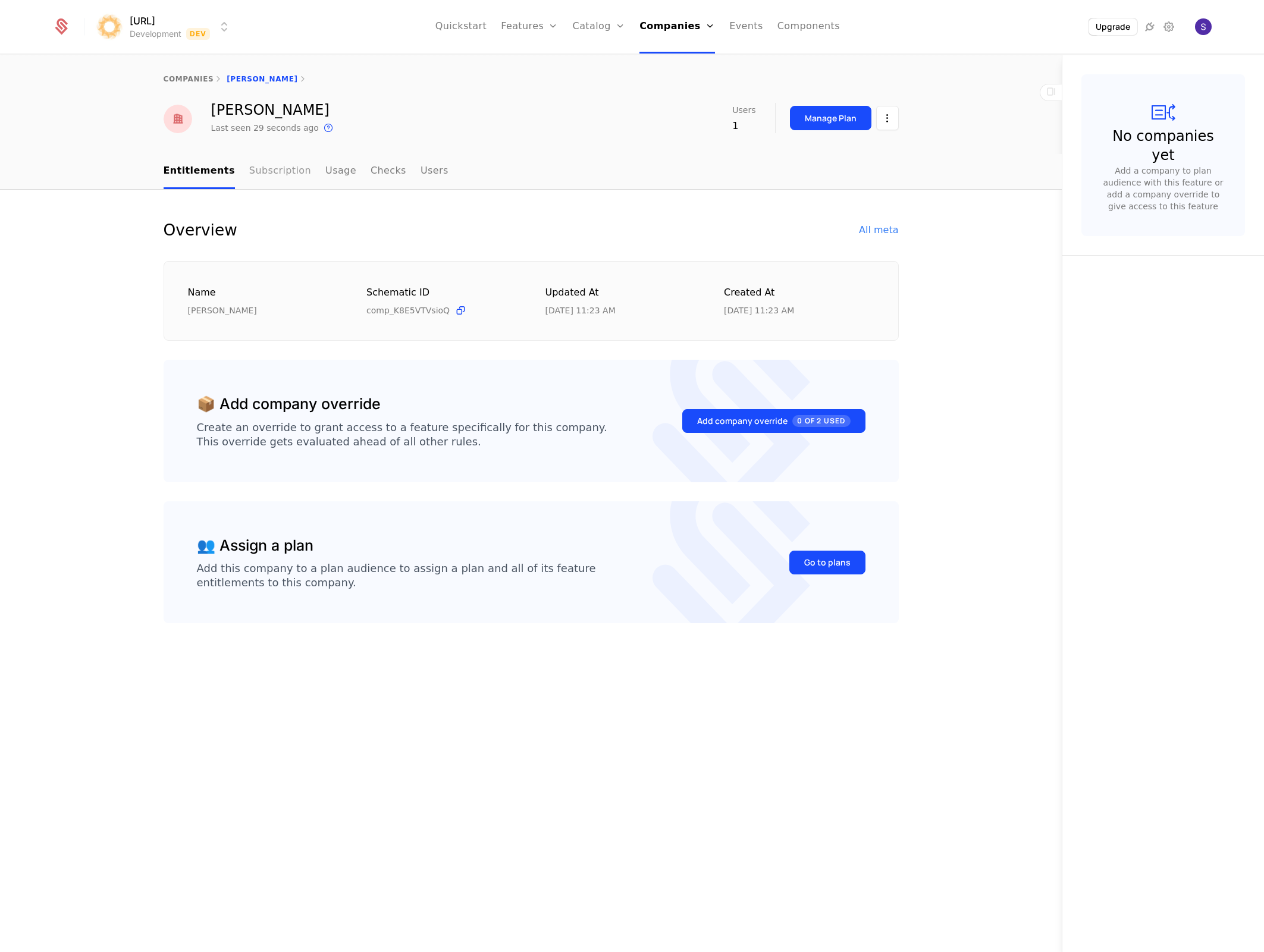
click at [249, 170] on link "Subscription" at bounding box center [280, 171] width 62 height 35
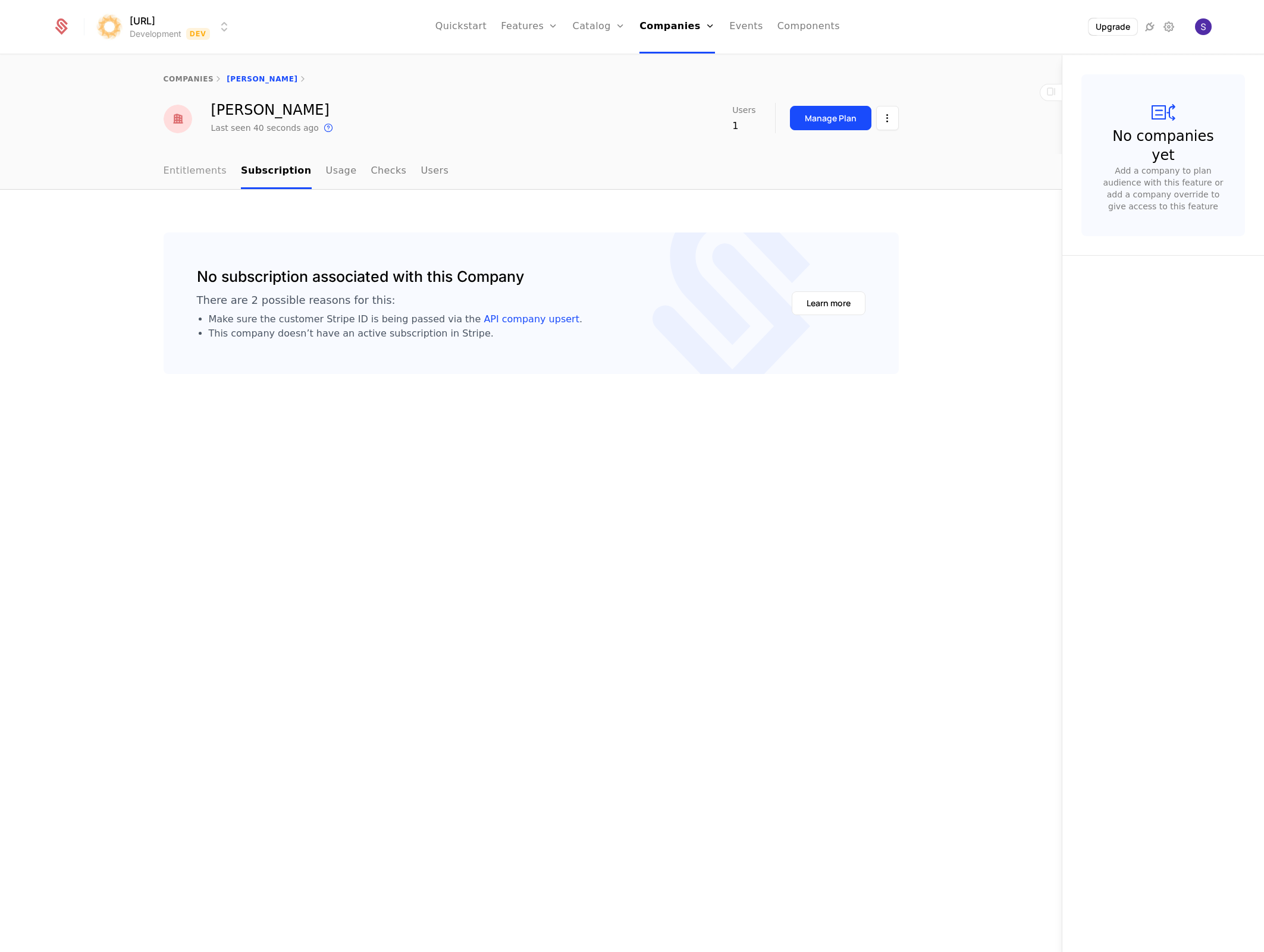
click at [196, 178] on link "Entitlements" at bounding box center [195, 171] width 63 height 35
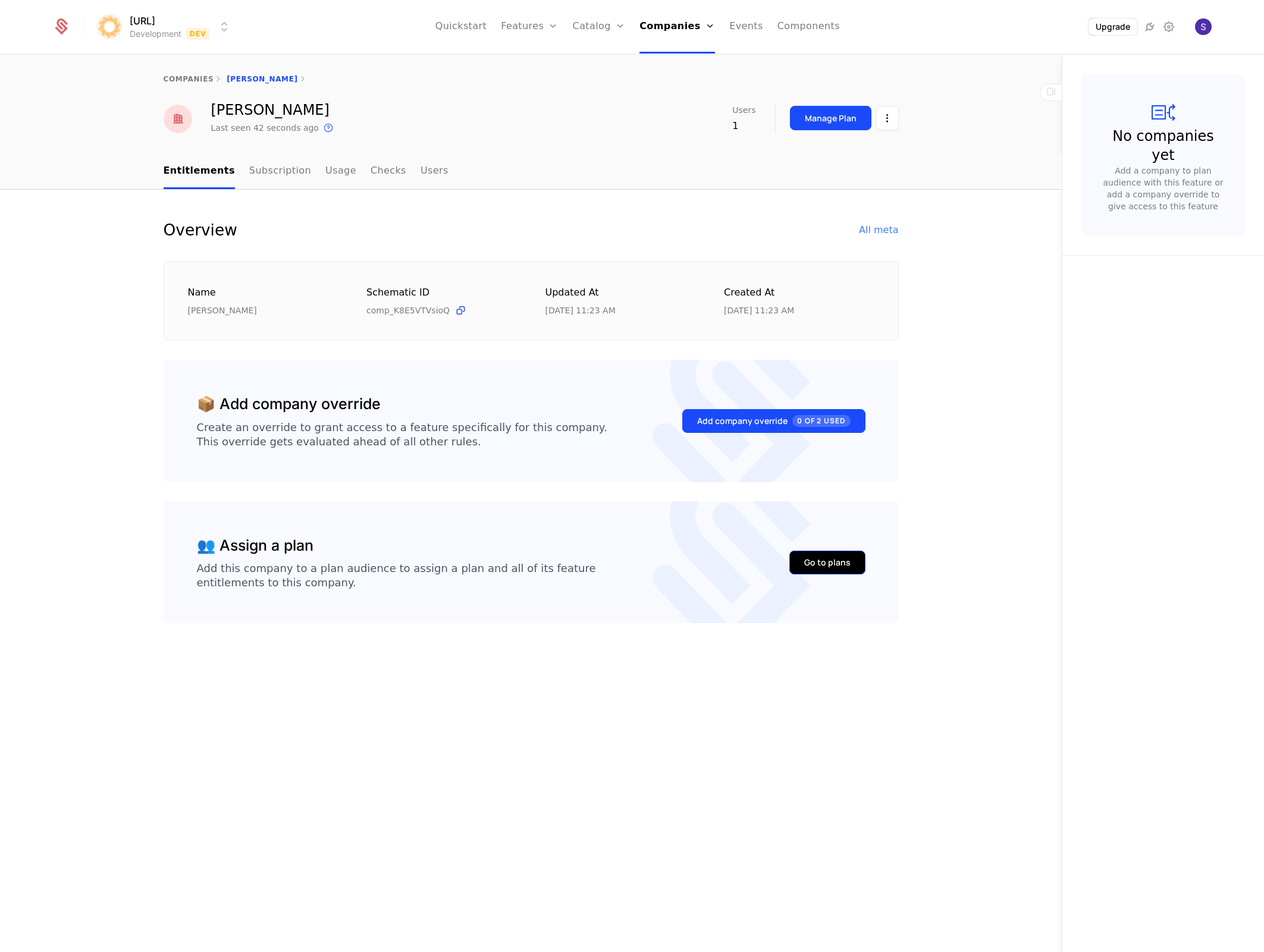
click at [823, 567] on div "Go to plans" at bounding box center [827, 563] width 47 height 12
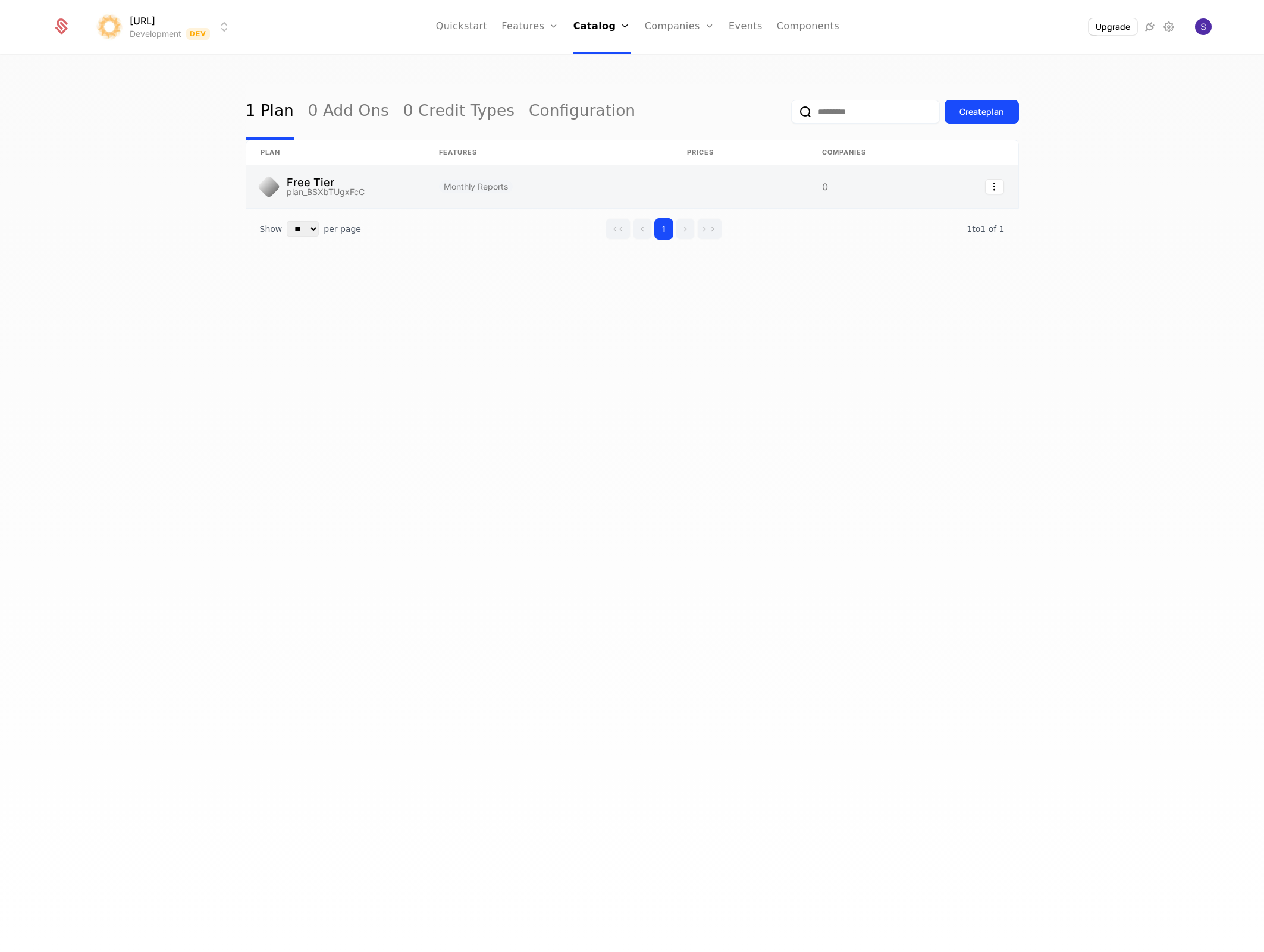
click at [438, 184] on link at bounding box center [548, 186] width 248 height 43
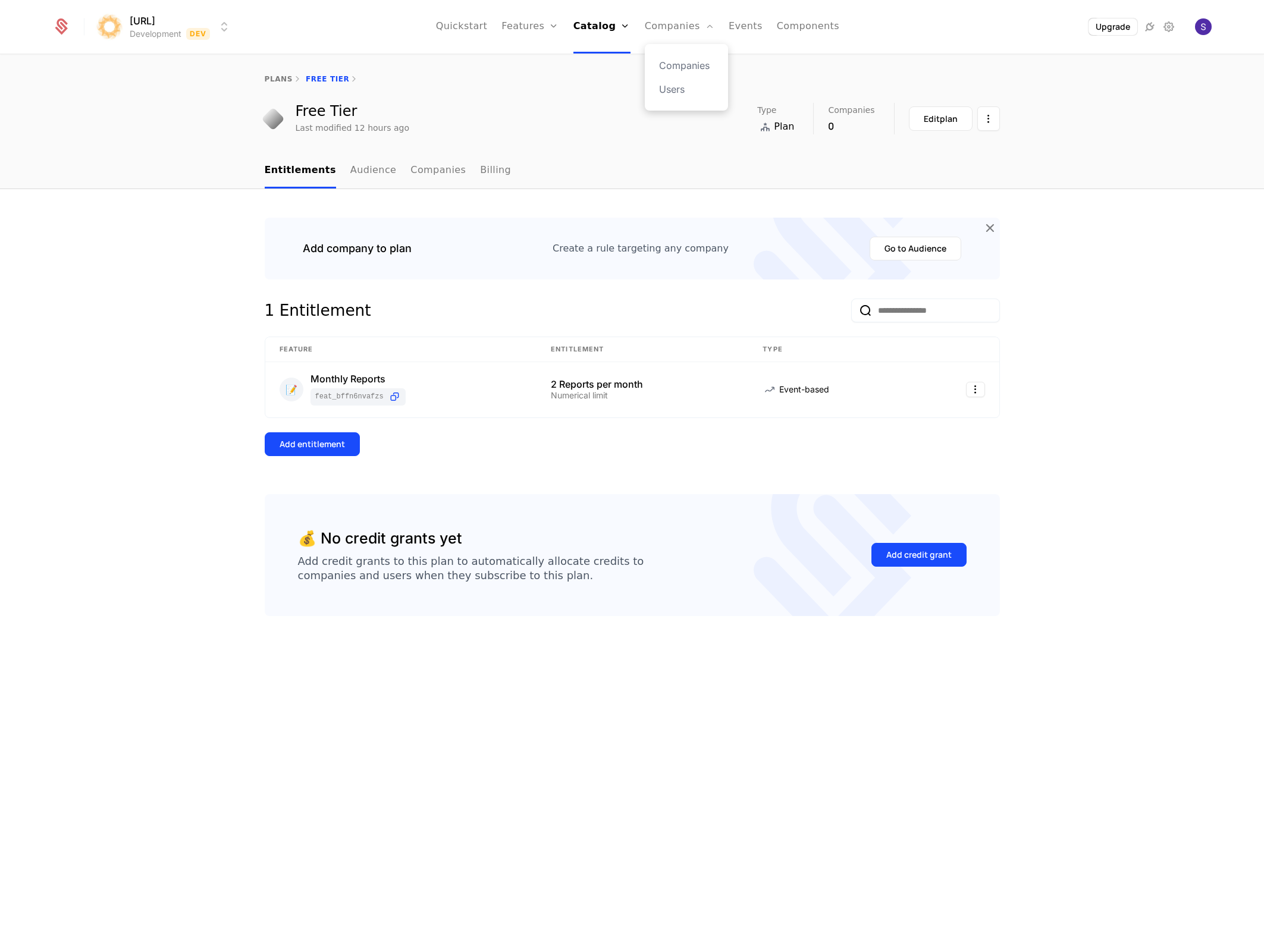
click at [666, 57] on div "Companies Users" at bounding box center [686, 77] width 84 height 67
click at [666, 60] on link "Companies" at bounding box center [686, 65] width 54 height 14
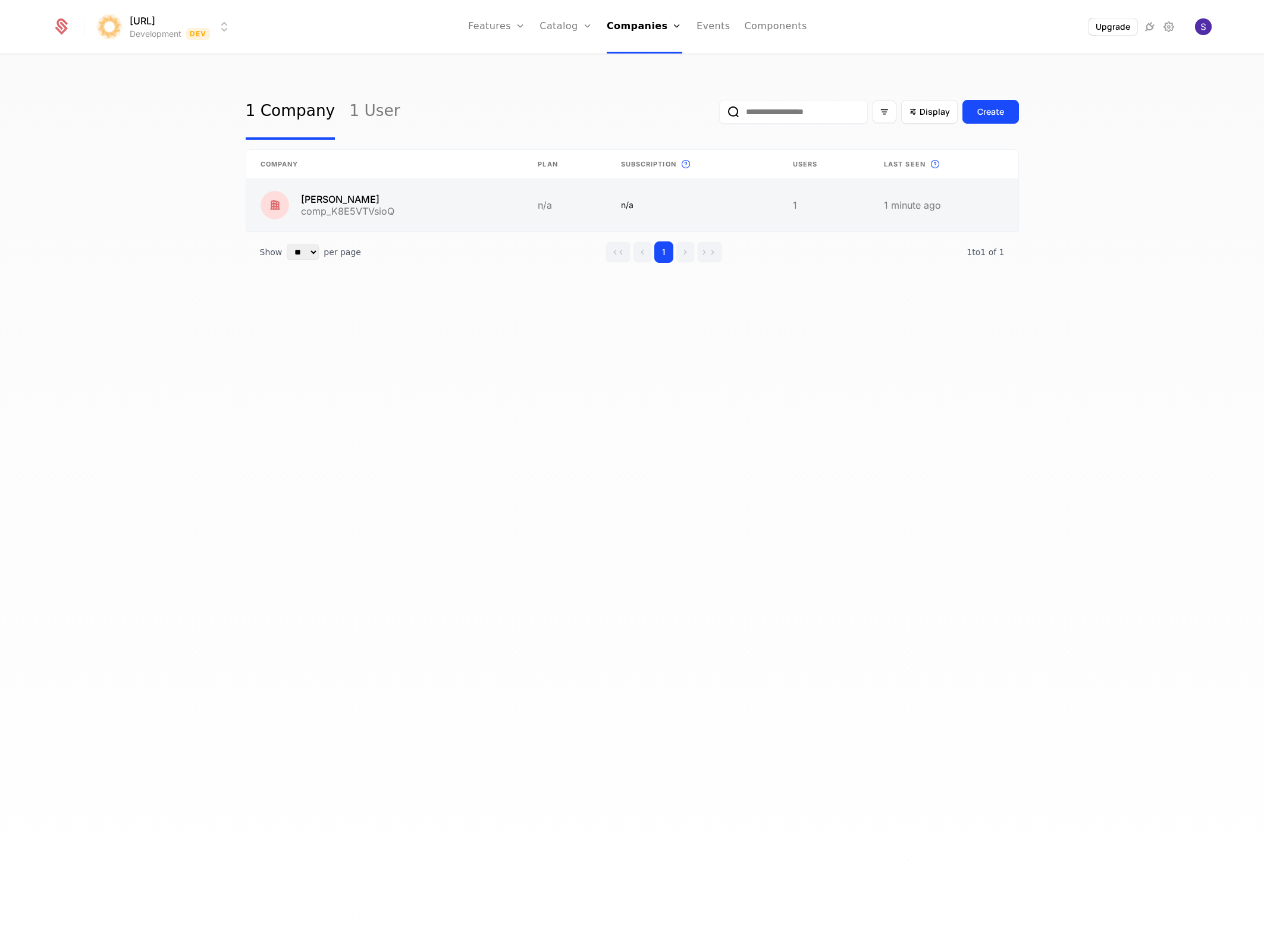
click at [524, 215] on link at bounding box center [385, 206] width 278 height 53
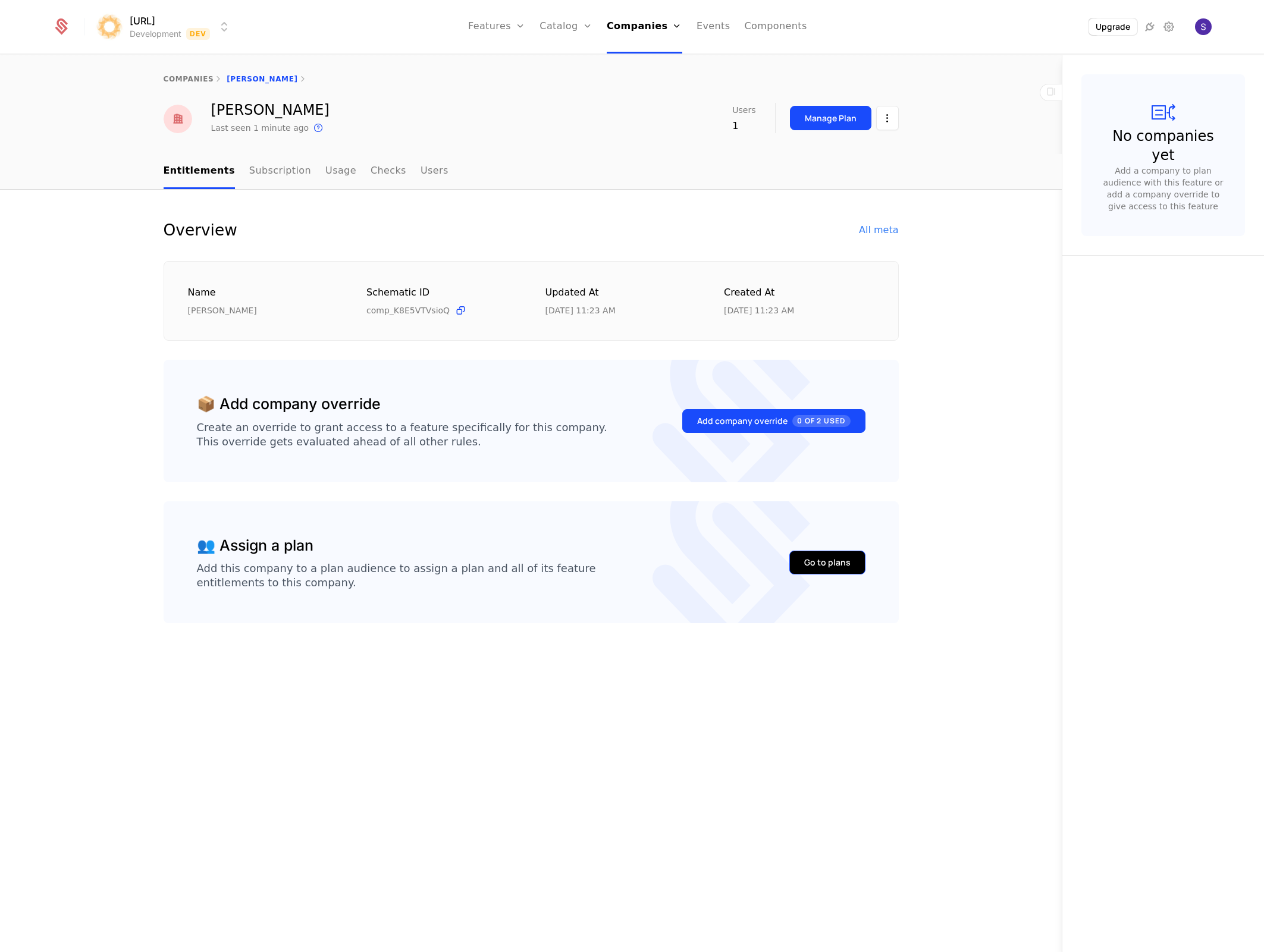
click at [838, 561] on div "Go to plans" at bounding box center [827, 563] width 47 height 12
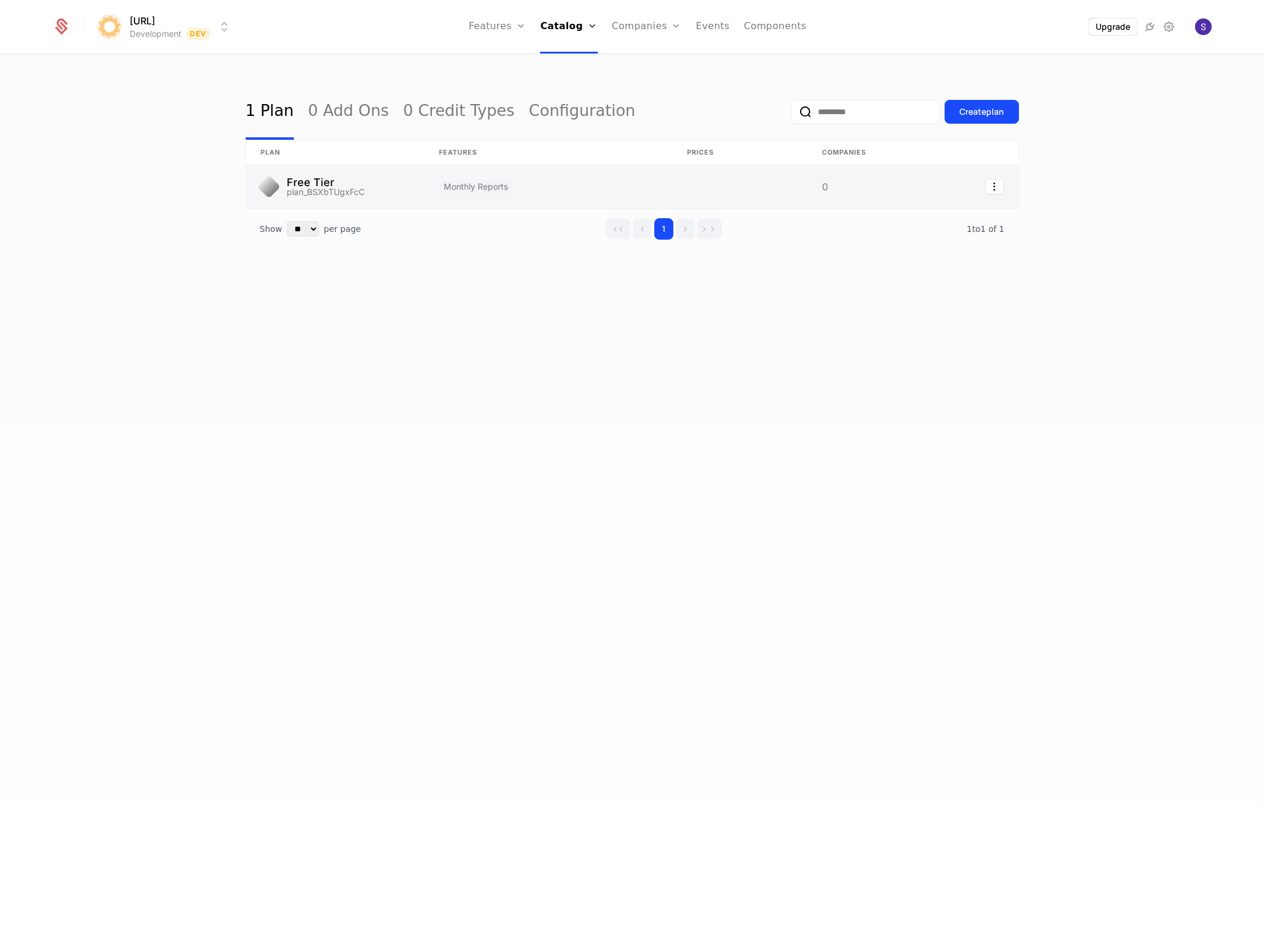
click at [622, 193] on link at bounding box center [548, 186] width 248 height 43
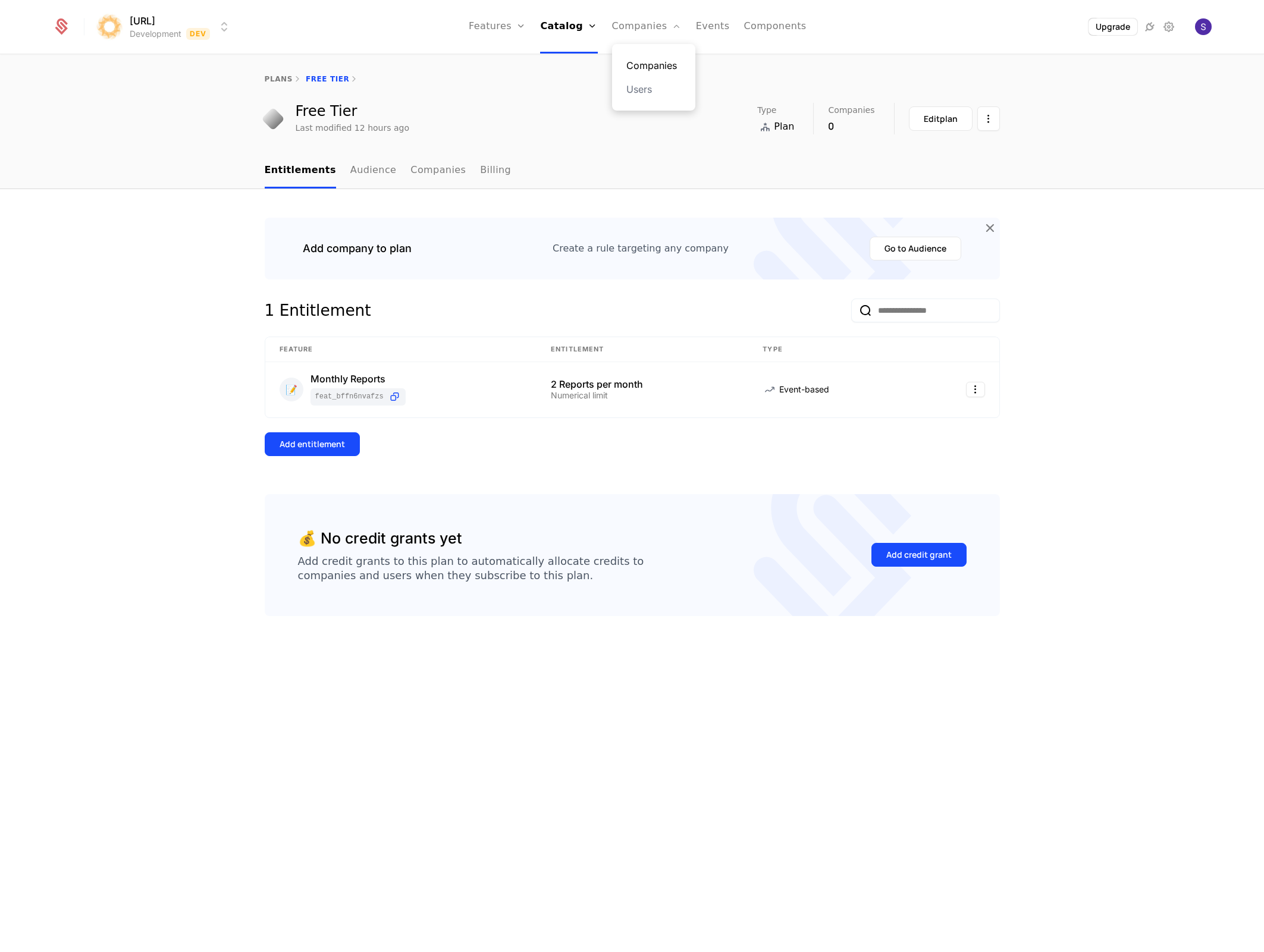
click at [650, 67] on link "Companies" at bounding box center [653, 65] width 54 height 14
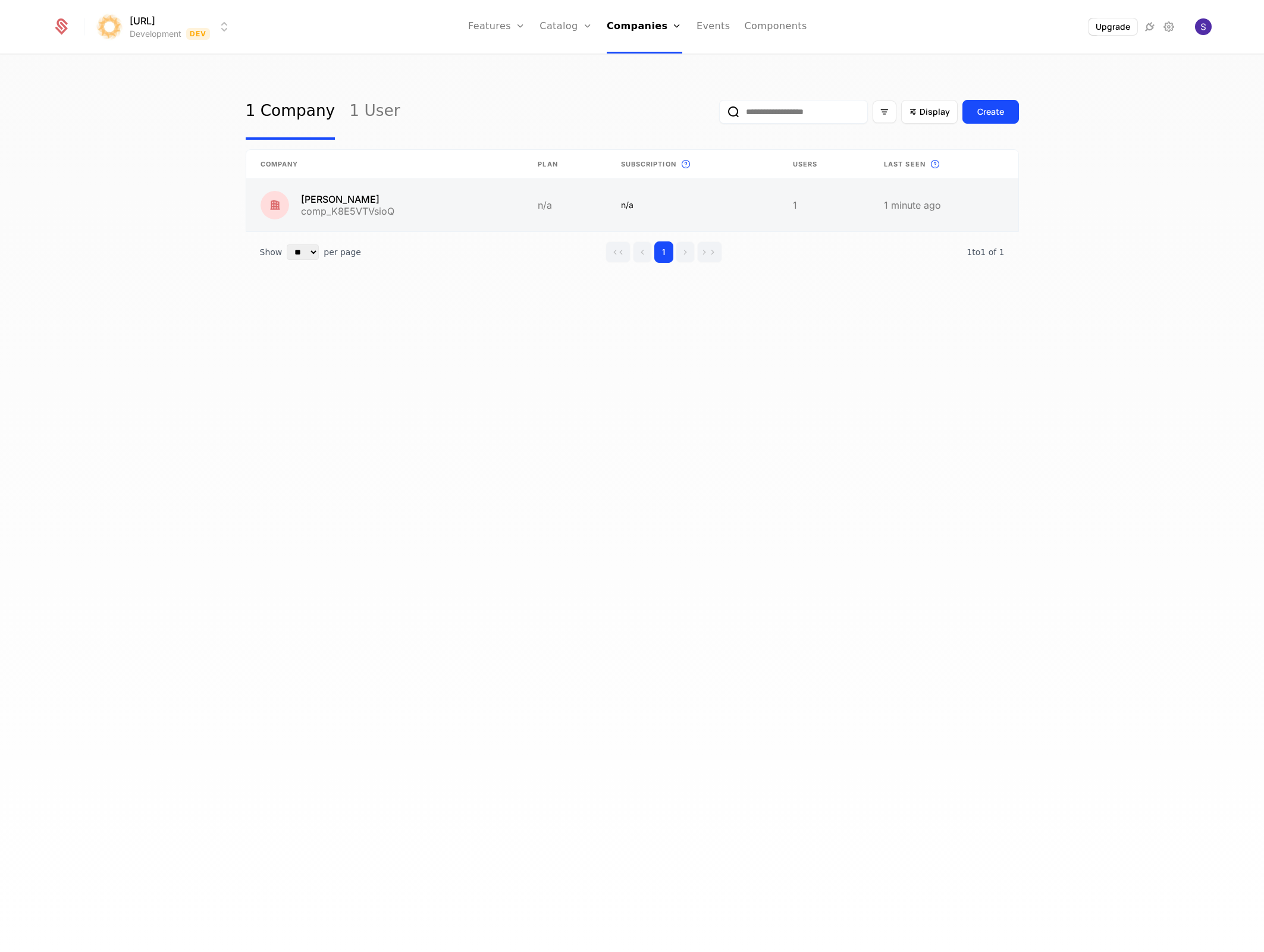
click at [423, 213] on link at bounding box center [385, 206] width 278 height 53
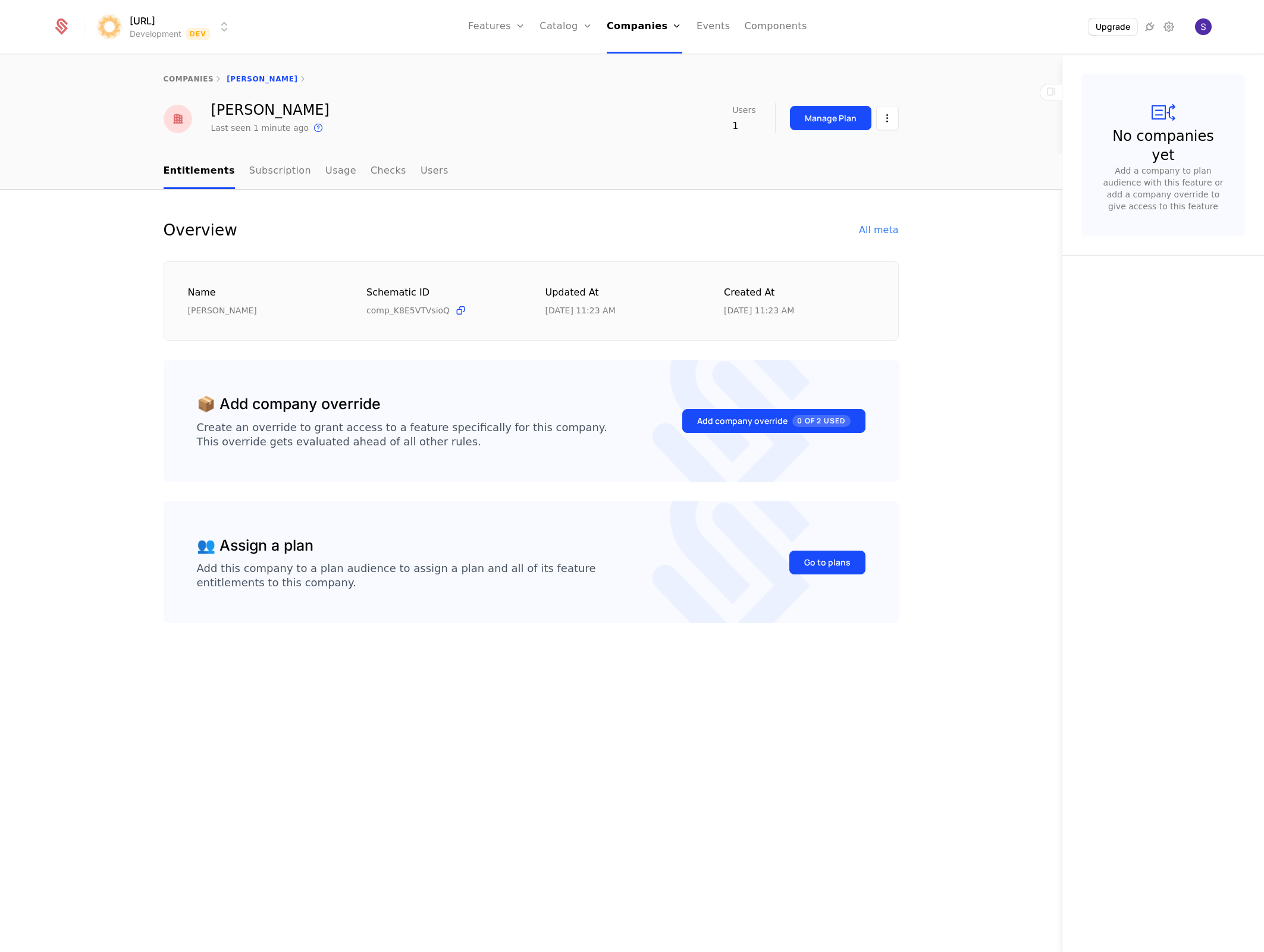
click at [287, 573] on div "Add this company to a plan audience to assign a plan and all of its feature ent…" at bounding box center [396, 576] width 399 height 28
click at [221, 181] on link "Entitlements" at bounding box center [199, 171] width 71 height 35
click at [464, 685] on div "Overview All meta Name [PERSON_NAME] Schematic ID comp_K8E5VTVsioQ Updated at […" at bounding box center [531, 571] width 1062 height 763
click at [831, 119] on div "Manage Plan" at bounding box center [830, 119] width 52 height 12
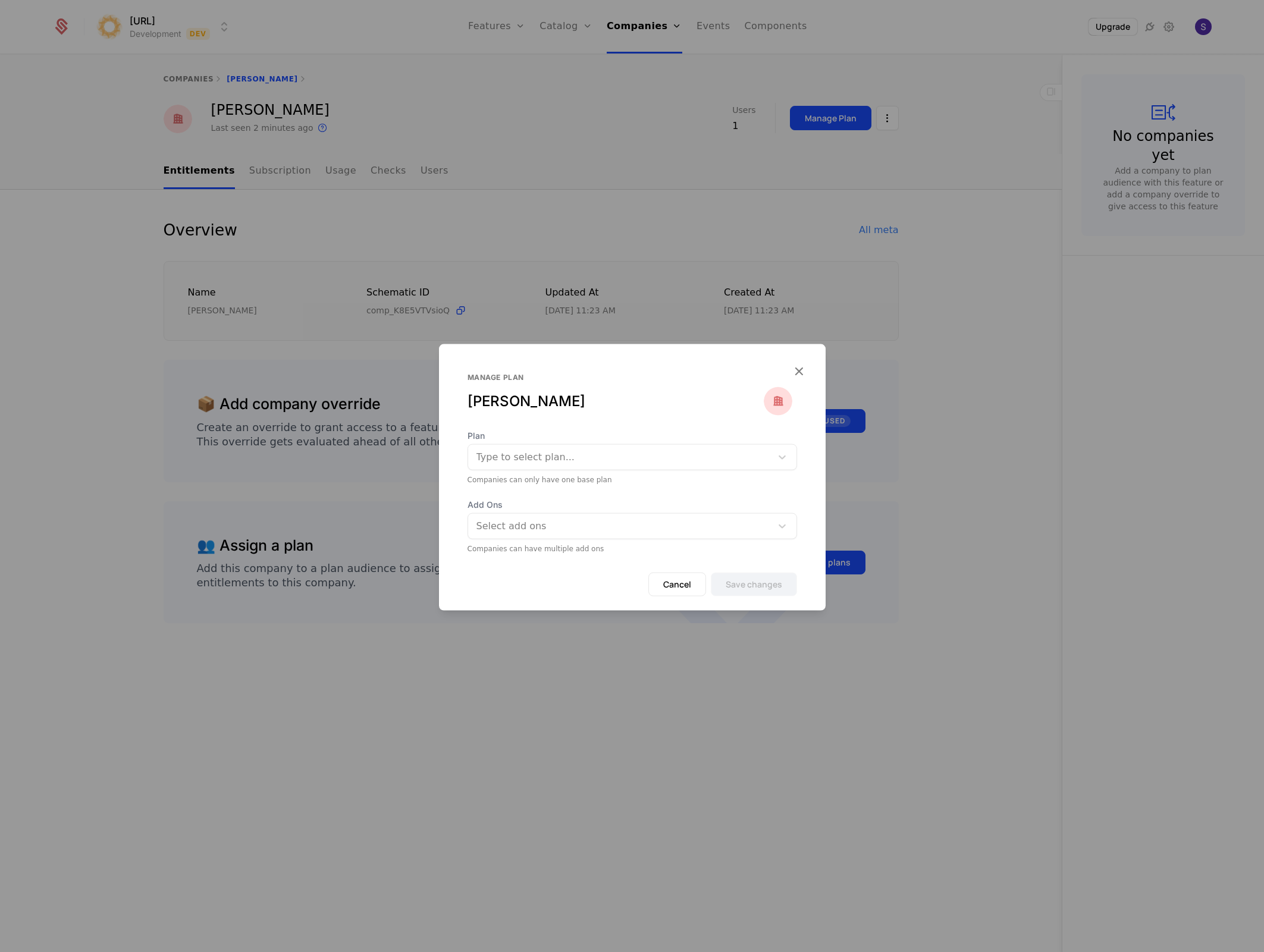
click at [767, 454] on div "Type to select plan..." at bounding box center [619, 456] width 303 height 21
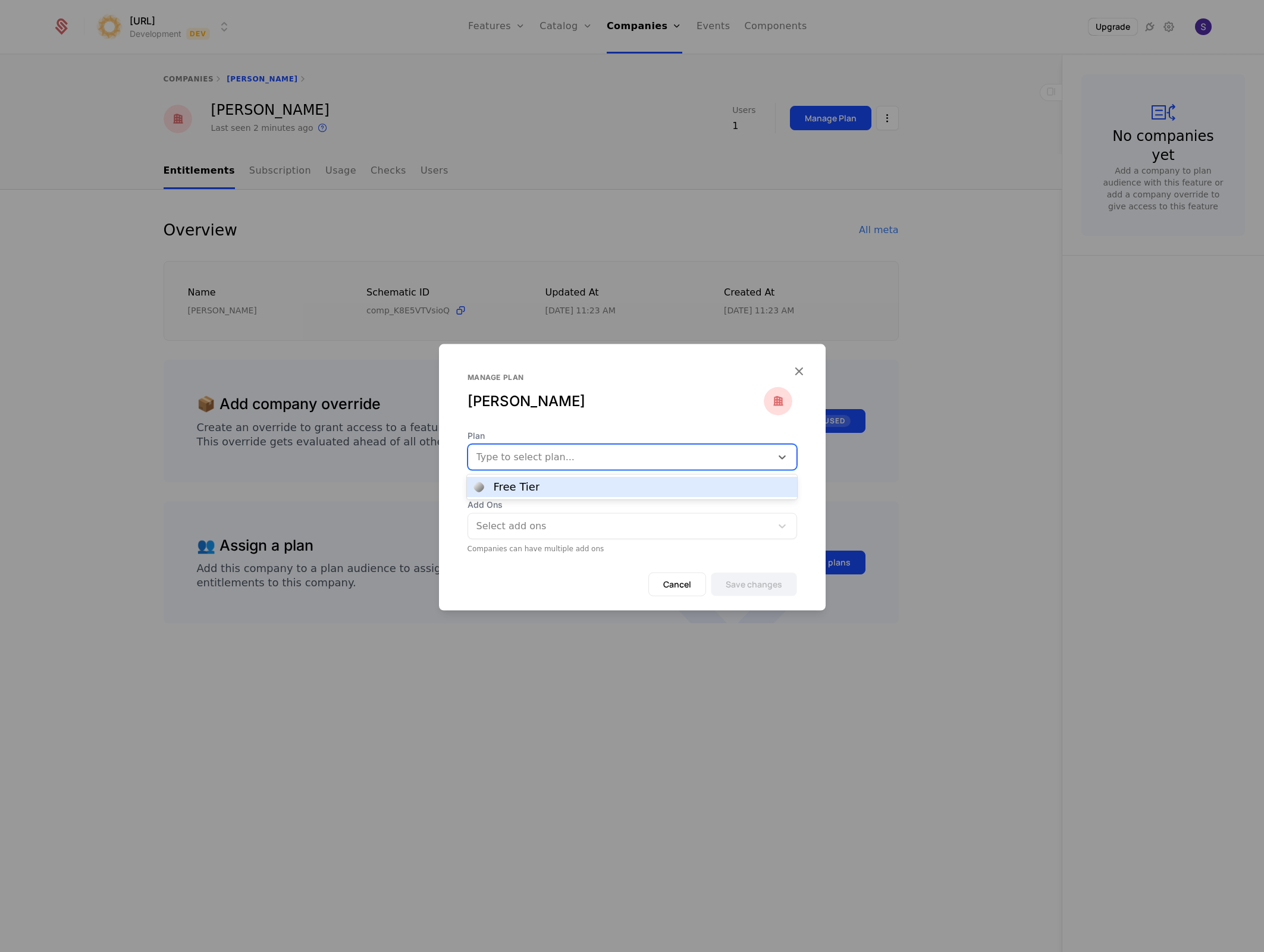
click at [750, 482] on div "Free Tier" at bounding box center [631, 487] width 316 height 11
click at [738, 525] on div at bounding box center [621, 526] width 287 height 17
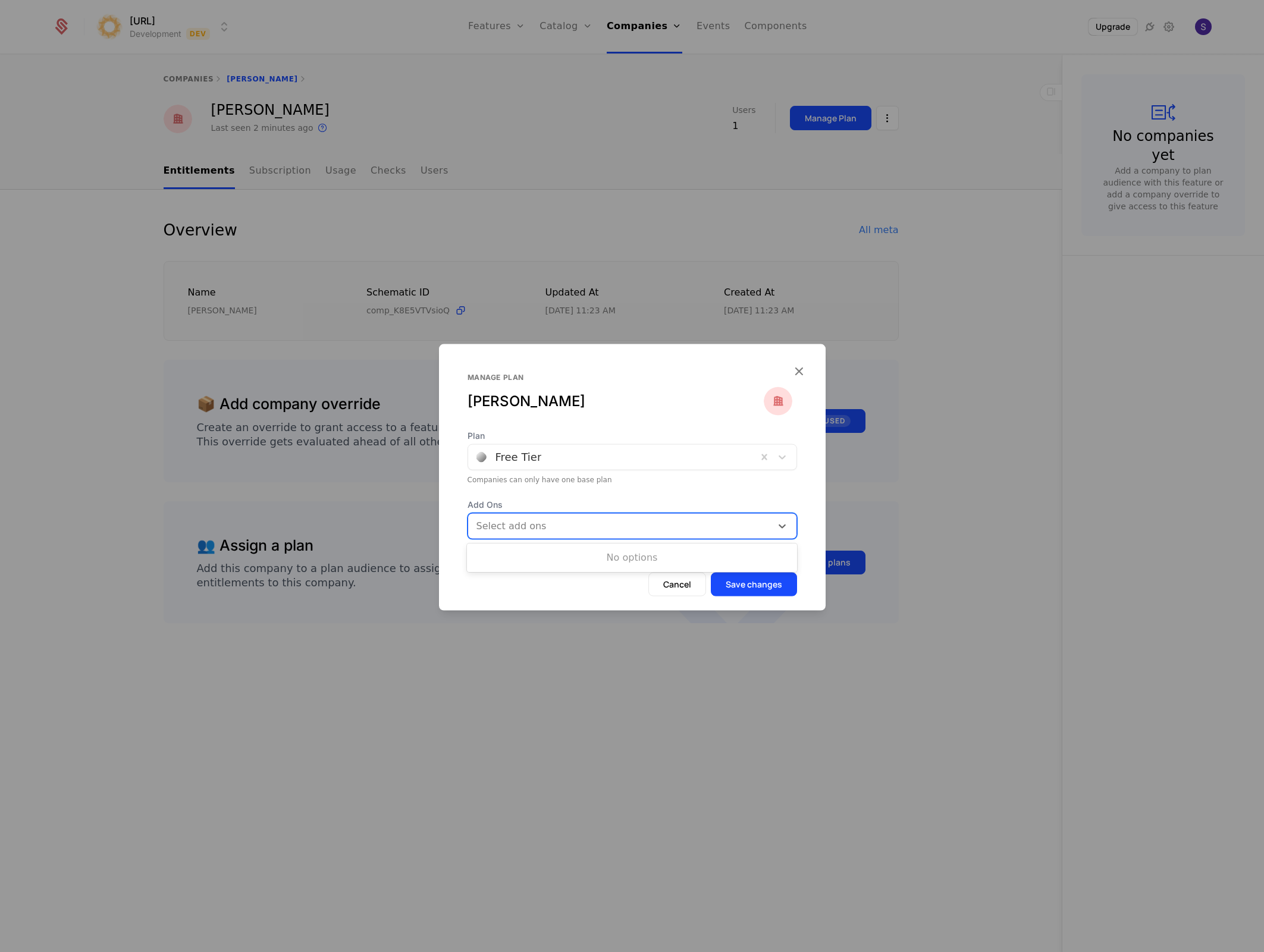
click at [744, 525] on div at bounding box center [621, 526] width 287 height 17
click at [771, 589] on button "Save changes" at bounding box center [753, 584] width 86 height 24
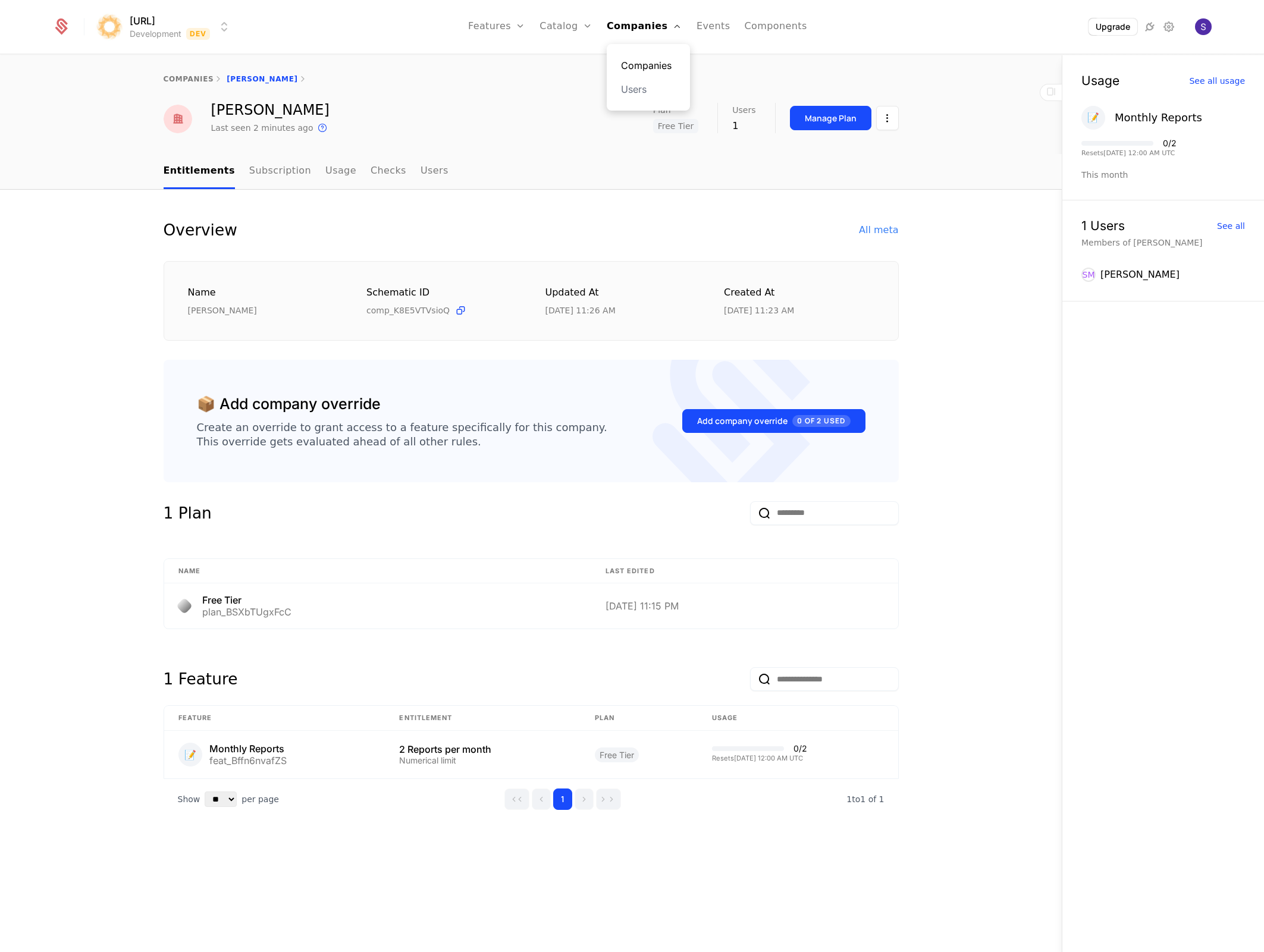
click at [645, 62] on link "Companies" at bounding box center [648, 65] width 54 height 14
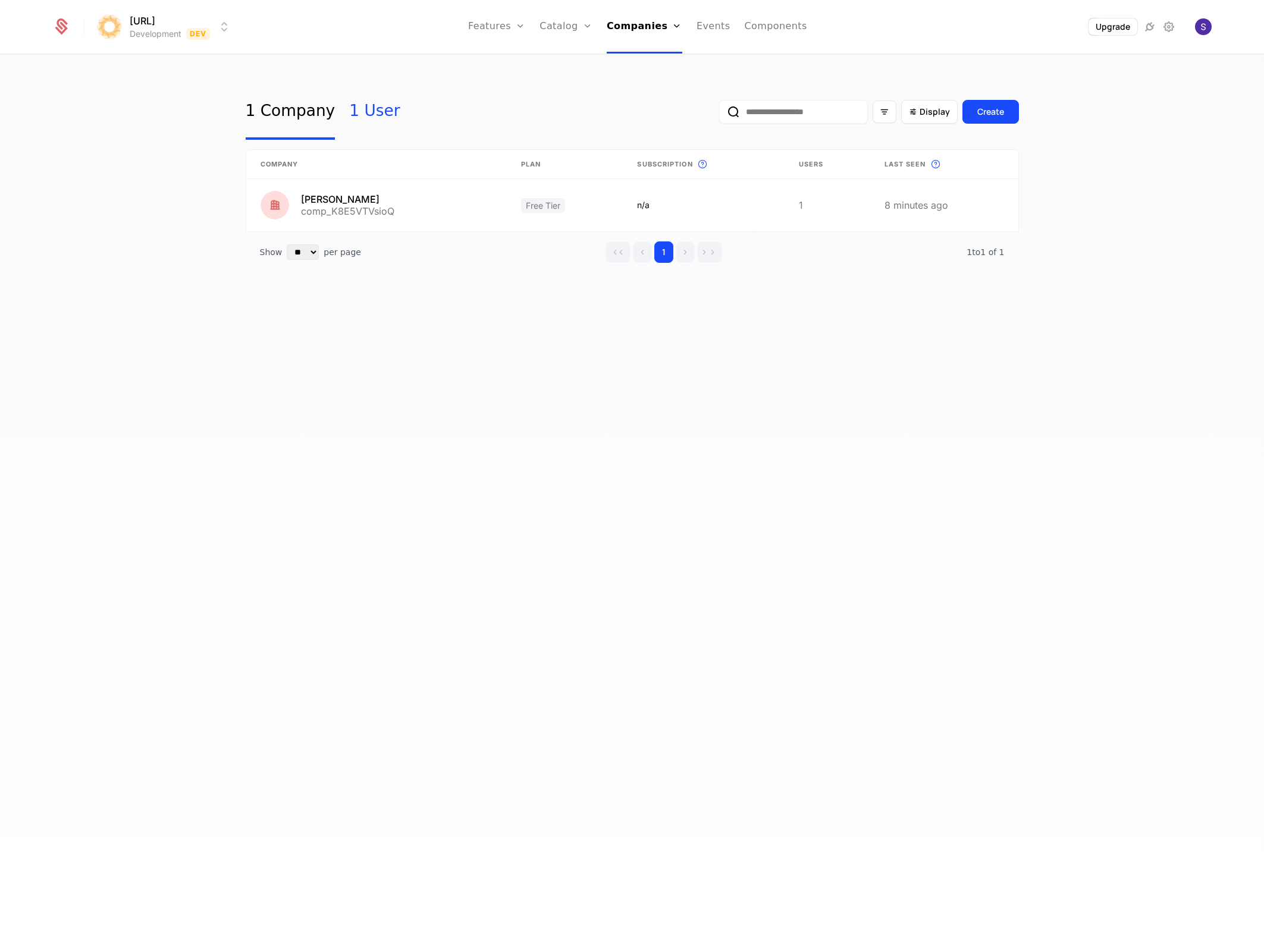
click at [363, 113] on link "1 User" at bounding box center [374, 112] width 51 height 56
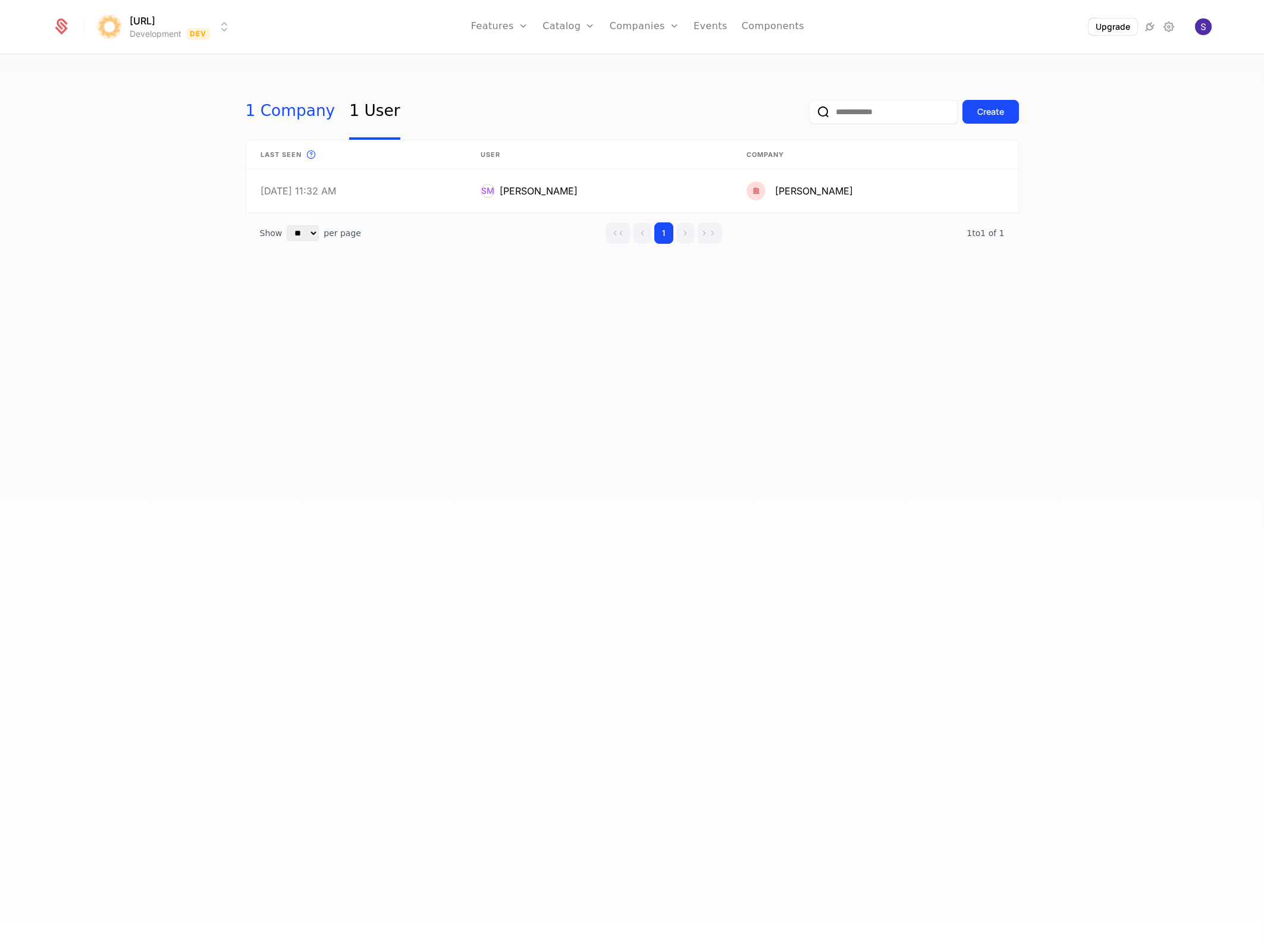
click at [284, 115] on link "1 Company" at bounding box center [290, 112] width 90 height 56
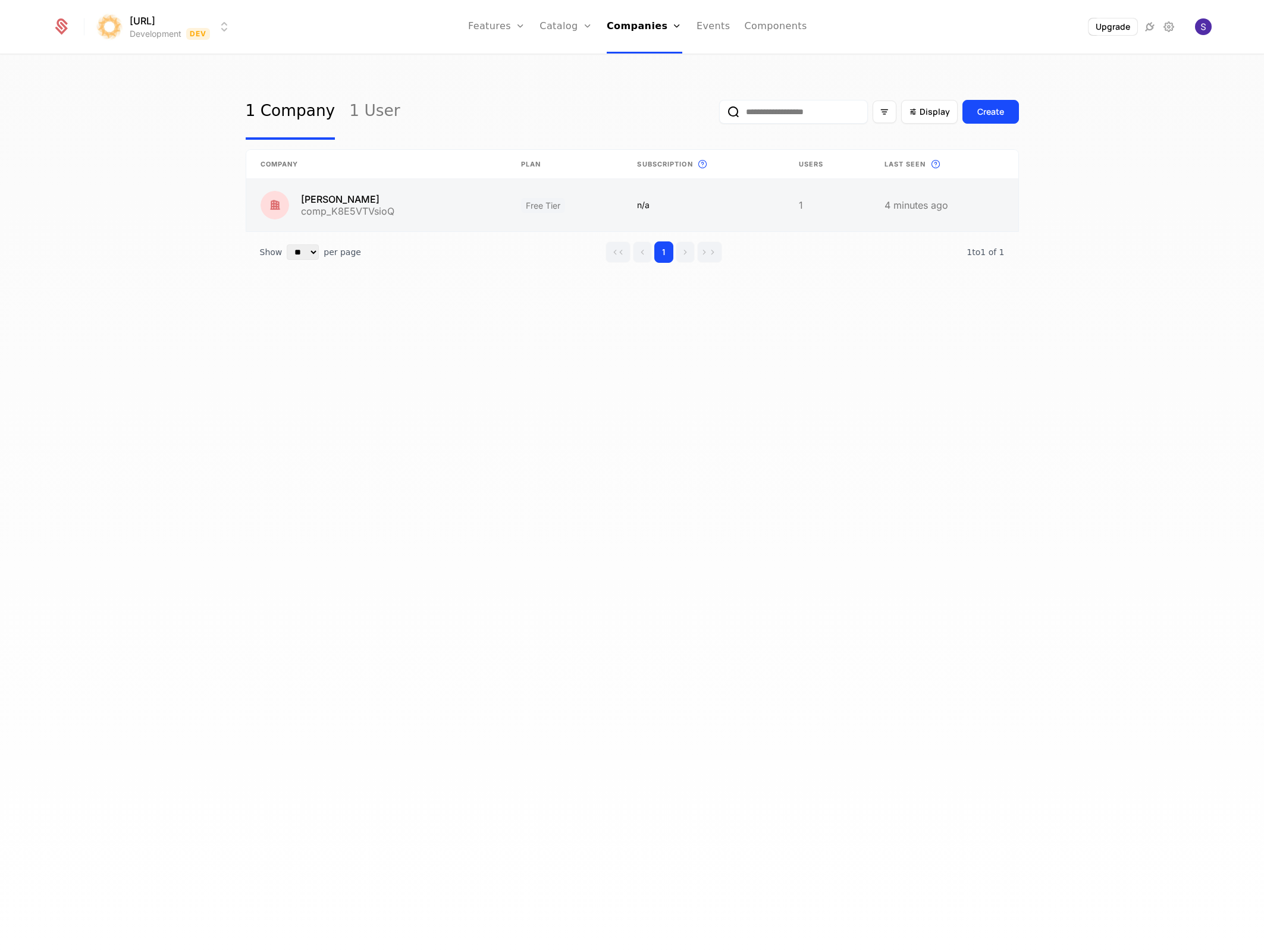
click at [420, 197] on link at bounding box center [376, 206] width 260 height 53
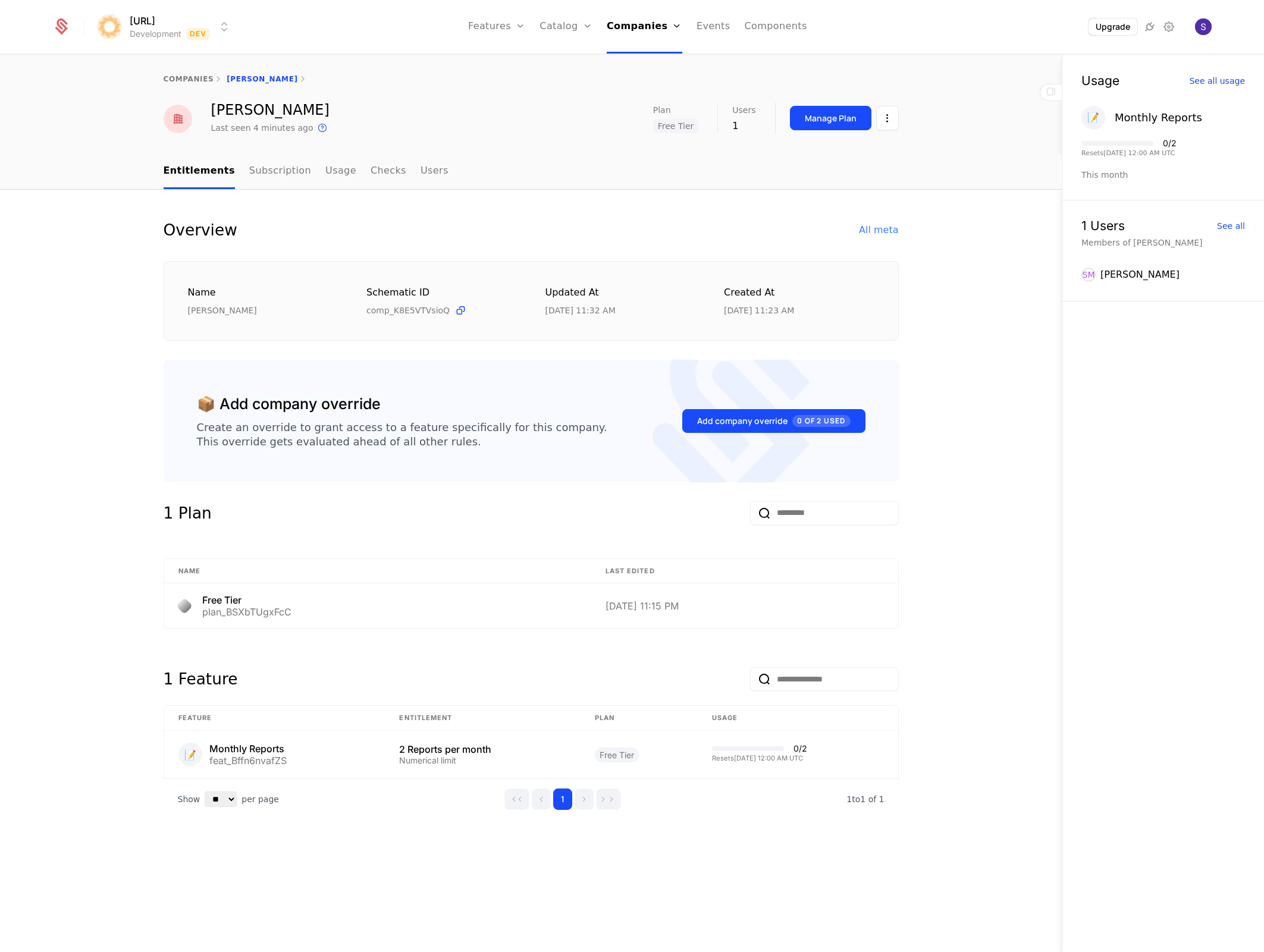
click at [1110, 172] on div "This month" at bounding box center [1163, 175] width 163 height 12
click at [1119, 156] on div "Resets [DATE] 12:00 AM UTC" at bounding box center [1129, 152] width 95 height 6
